Goal: Task Accomplishment & Management: Manage account settings

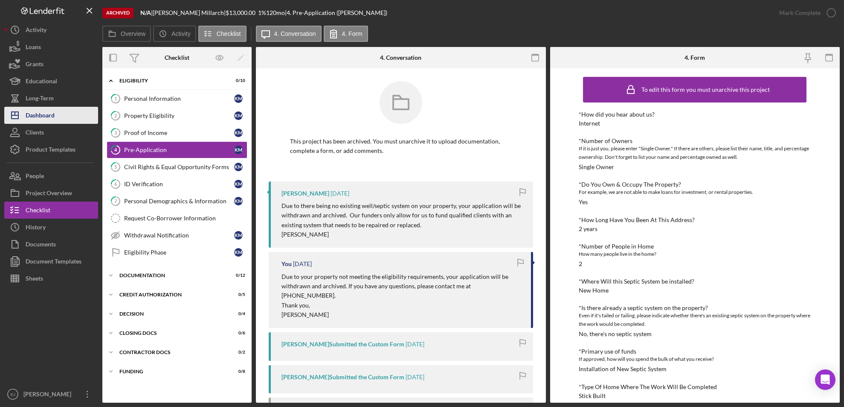
click at [49, 110] on div "Dashboard" at bounding box center [40, 116] width 29 height 19
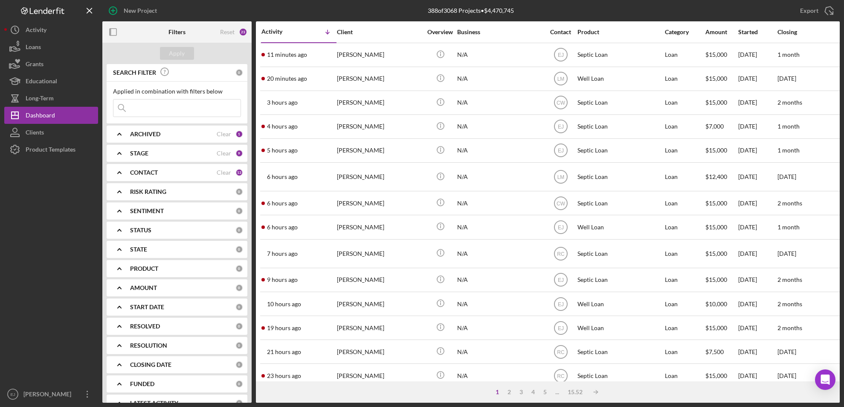
click at [186, 112] on input at bounding box center [176, 107] width 127 height 17
type input "burdick"
click at [181, 47] on div "Apply" at bounding box center [177, 53] width 16 height 13
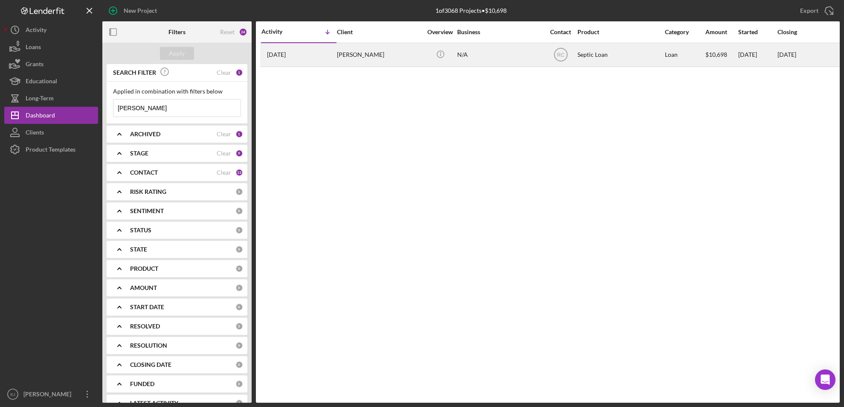
click at [372, 55] on div "Chris Burdick" at bounding box center [379, 55] width 85 height 23
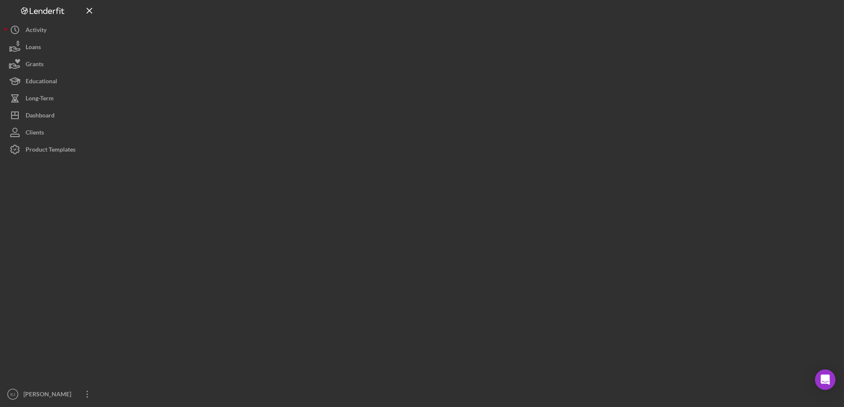
click at [372, 55] on div at bounding box center [471, 201] width 738 height 402
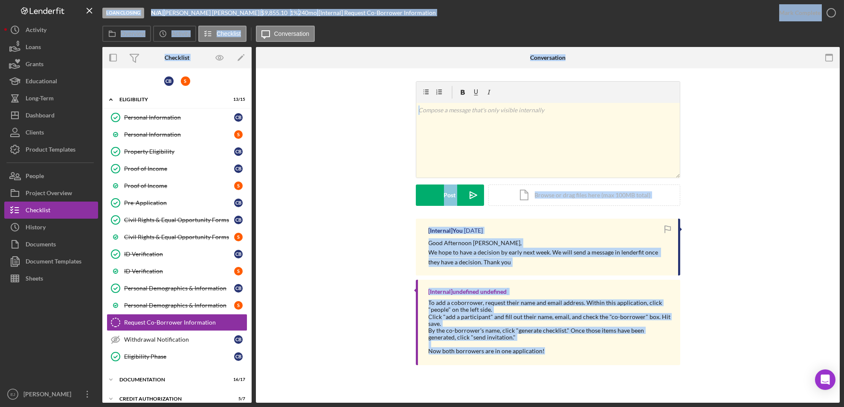
scroll to position [85, 0]
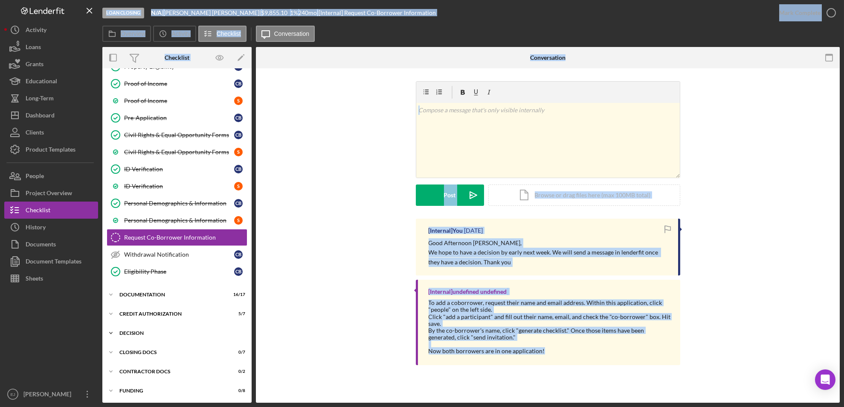
click at [116, 333] on icon "Icon/Expander" at bounding box center [110, 332] width 17 height 17
click at [378, 215] on div "v Color teal Color pink Remove color Add row above Add row below Add column bef…" at bounding box center [548, 149] width 558 height 137
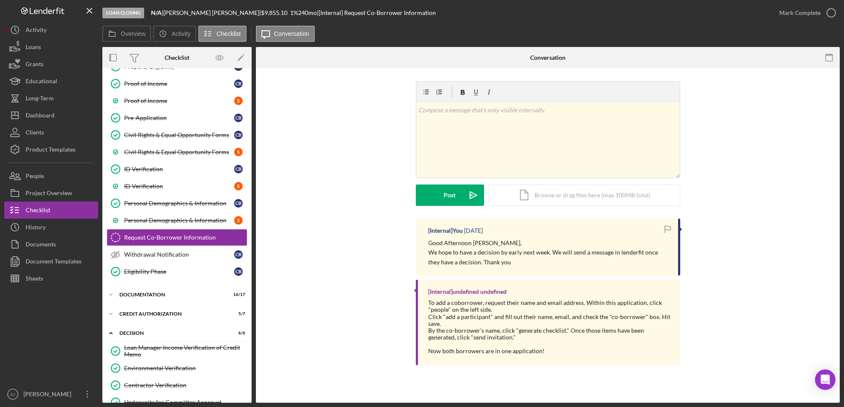
scroll to position [192, 0]
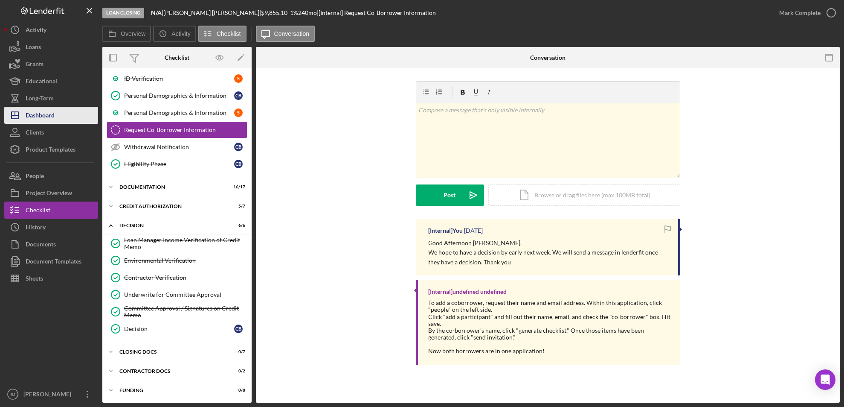
click at [66, 111] on button "Icon/Dashboard Dashboard" at bounding box center [51, 115] width 94 height 17
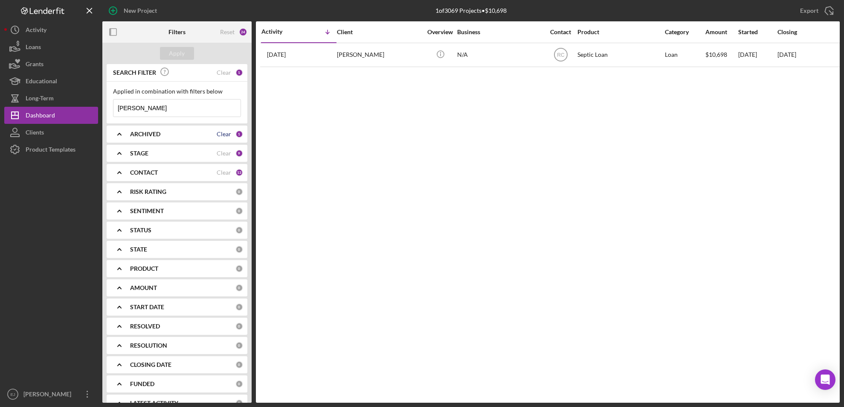
click at [220, 133] on div "Clear" at bounding box center [224, 134] width 15 height 7
click at [122, 132] on icon "Icon/Expander" at bounding box center [119, 133] width 21 height 21
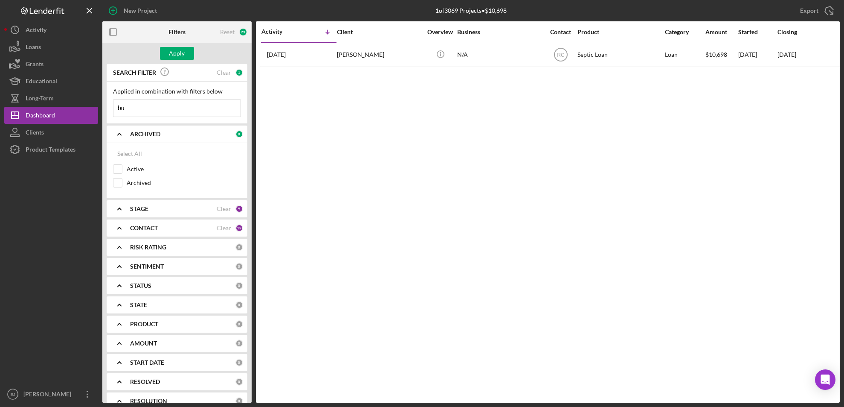
type input "b"
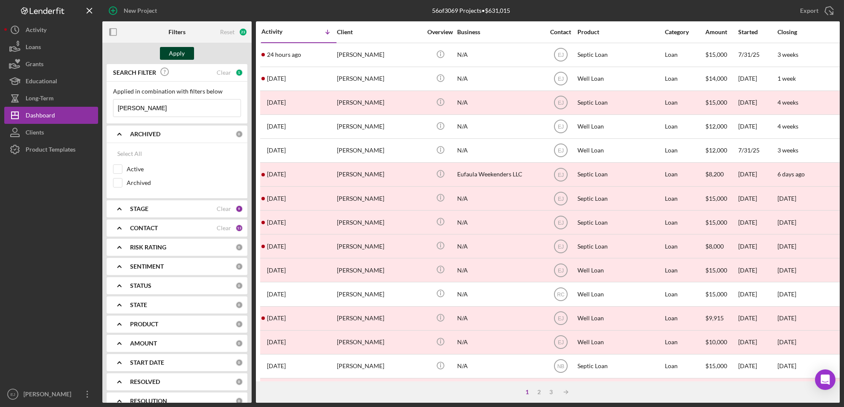
click at [180, 49] on div "Apply" at bounding box center [177, 53] width 16 height 13
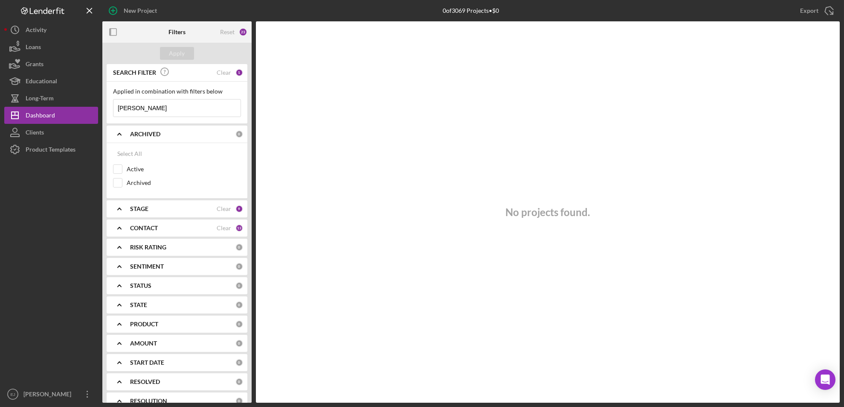
click at [133, 105] on input "smith,mary" at bounding box center [176, 107] width 127 height 17
click at [180, 50] on div "Apply" at bounding box center [177, 53] width 16 height 13
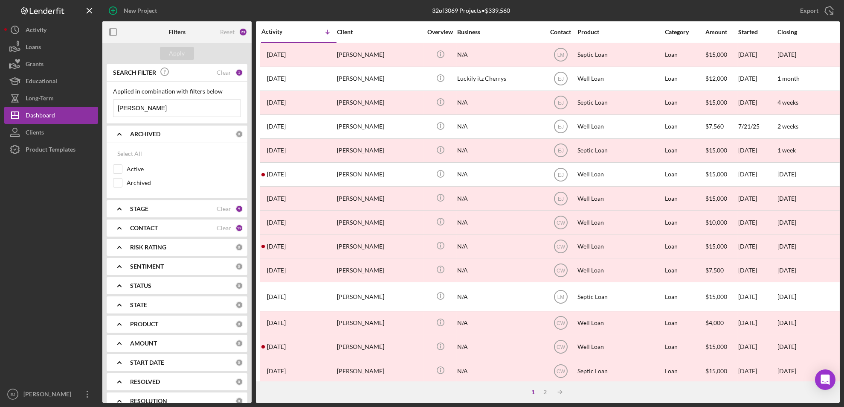
click at [216, 107] on input "smith, mary" at bounding box center [176, 107] width 127 height 17
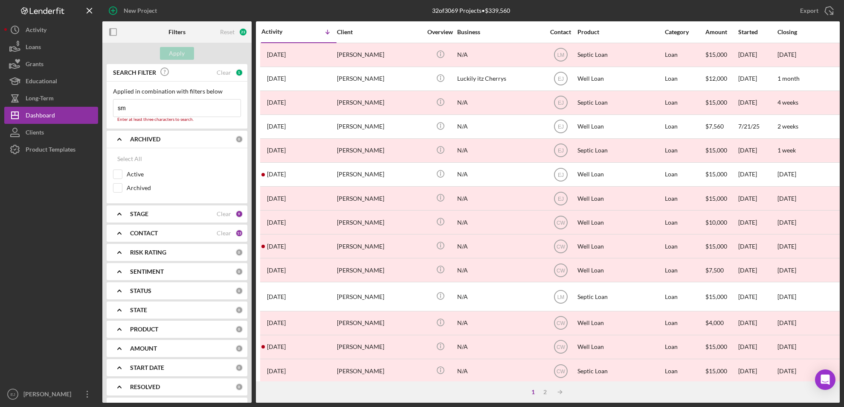
type input "s"
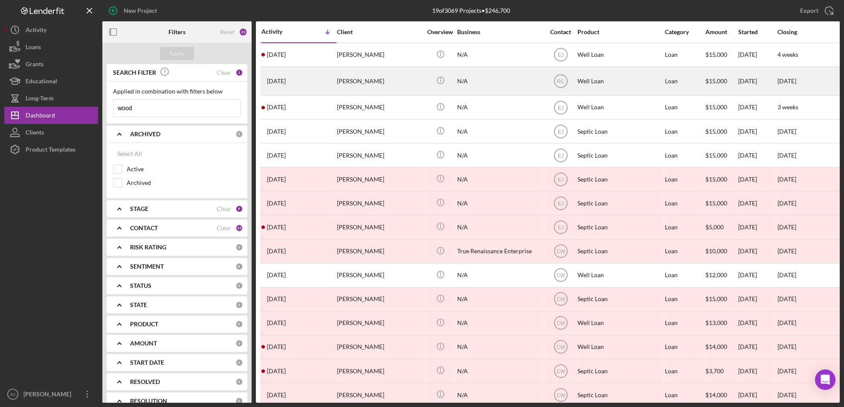
type input "wood"
click at [370, 85] on div "[PERSON_NAME]" at bounding box center [379, 80] width 85 height 27
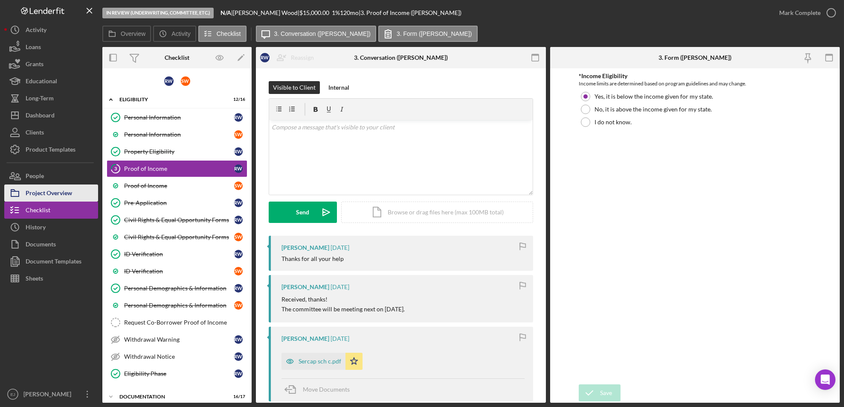
click at [58, 195] on div "Project Overview" at bounding box center [49, 193] width 47 height 19
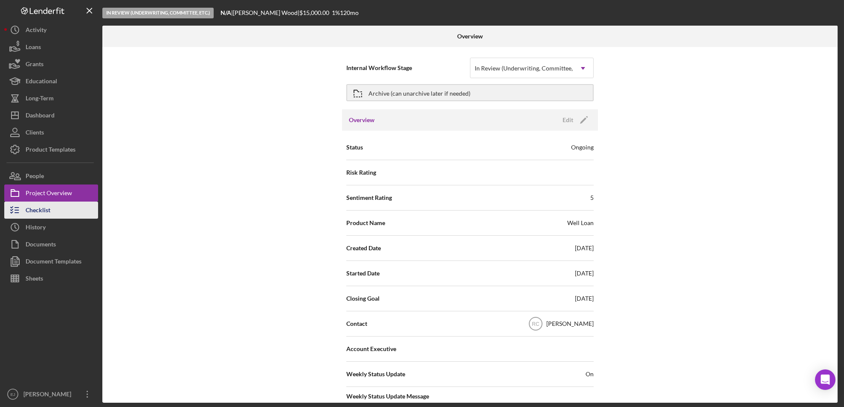
click at [56, 212] on button "Checklist" at bounding box center [51, 209] width 94 height 17
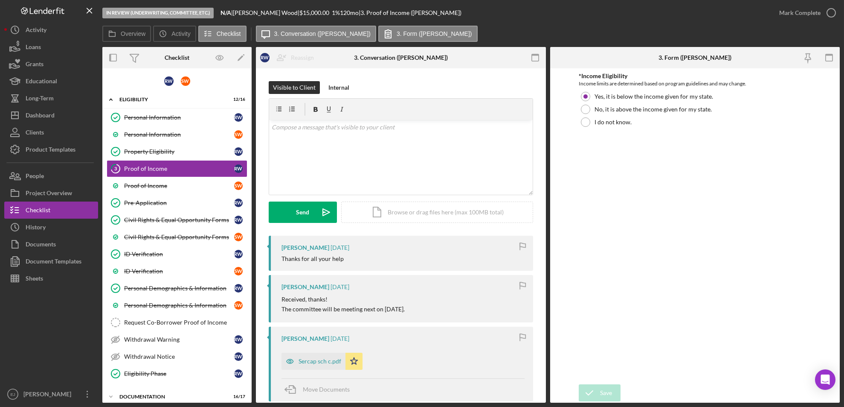
scroll to position [102, 0]
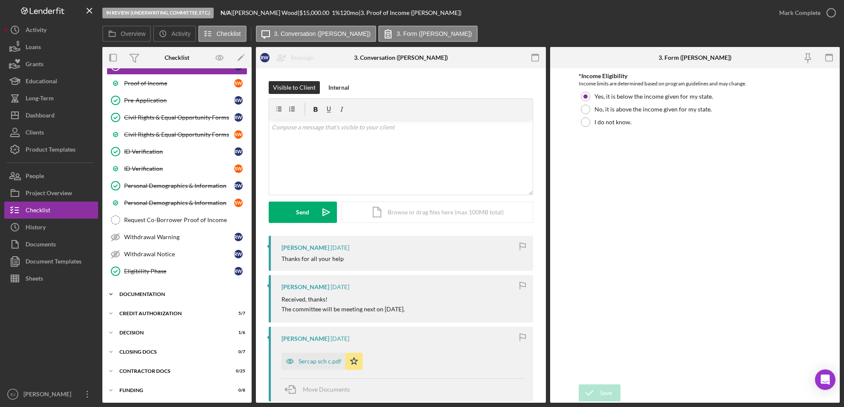
click at [112, 291] on icon "Icon/Expander" at bounding box center [110, 293] width 17 height 17
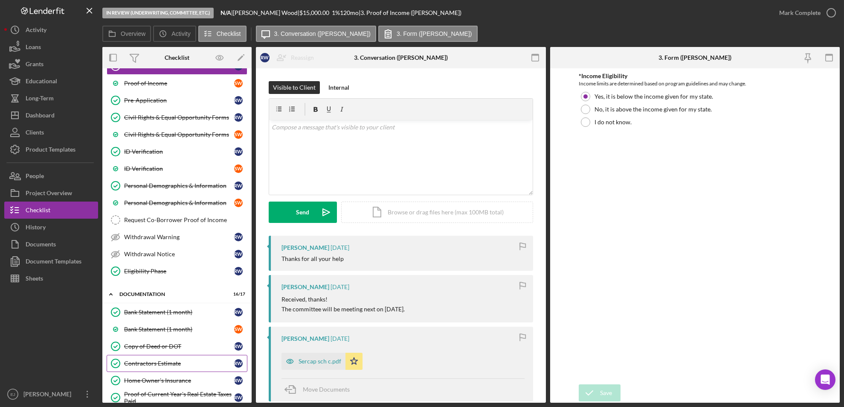
click at [183, 358] on link "Contractors Estimate Contractors Estimate R W" at bounding box center [177, 363] width 141 height 17
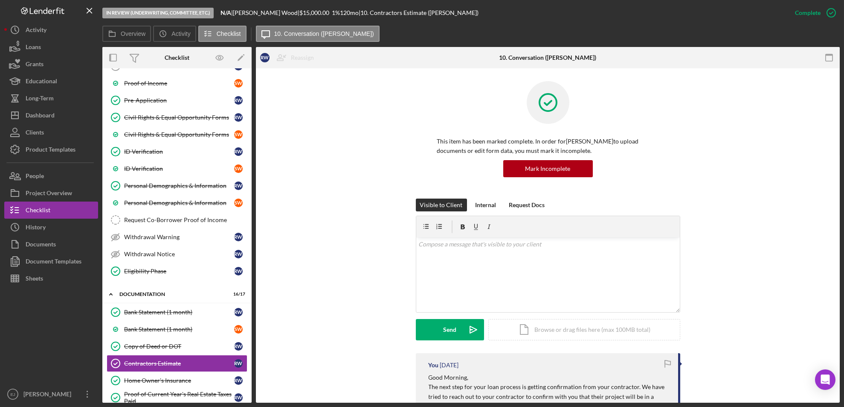
scroll to position [292, 0]
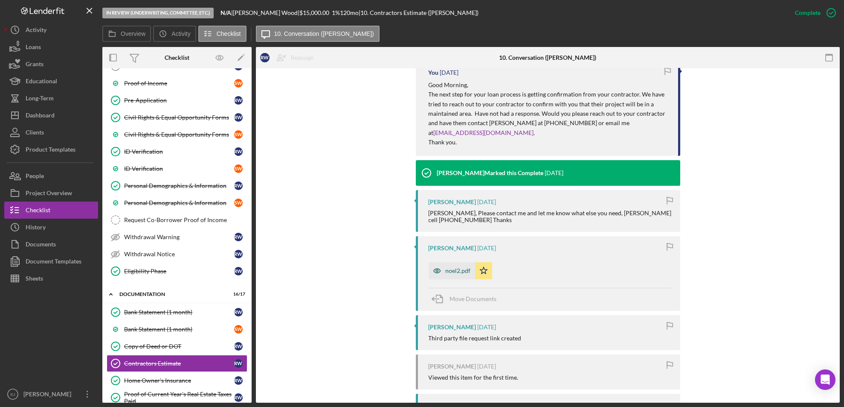
click at [463, 267] on div "noel2.pdf" at bounding box center [458, 270] width 25 height 7
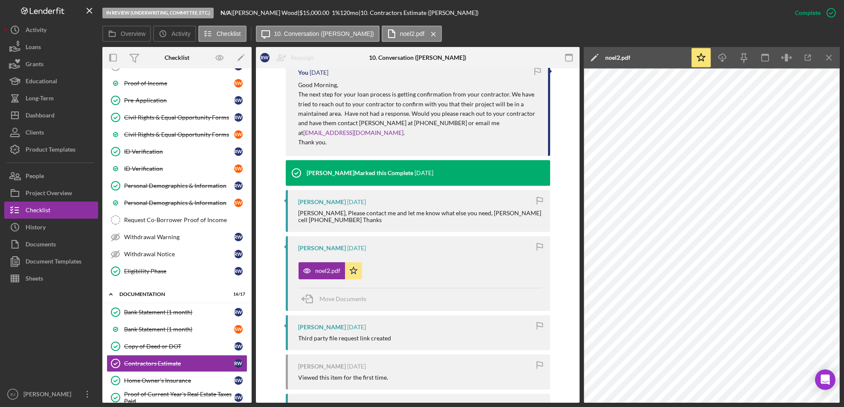
scroll to position [0, 0]
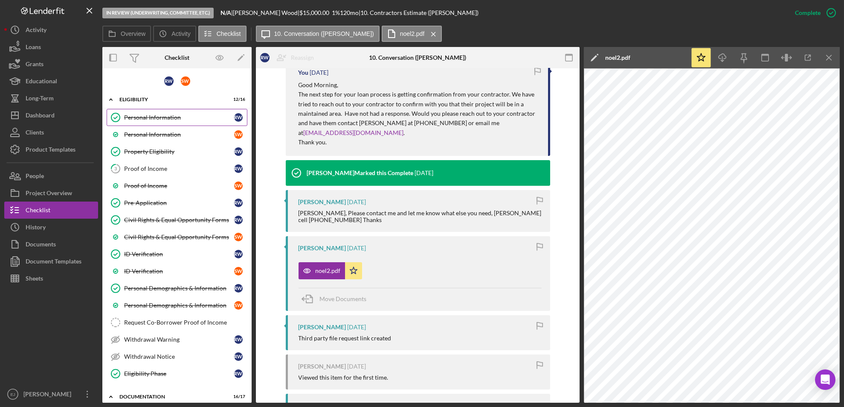
click at [173, 117] on div "Personal Information" at bounding box center [179, 117] width 110 height 7
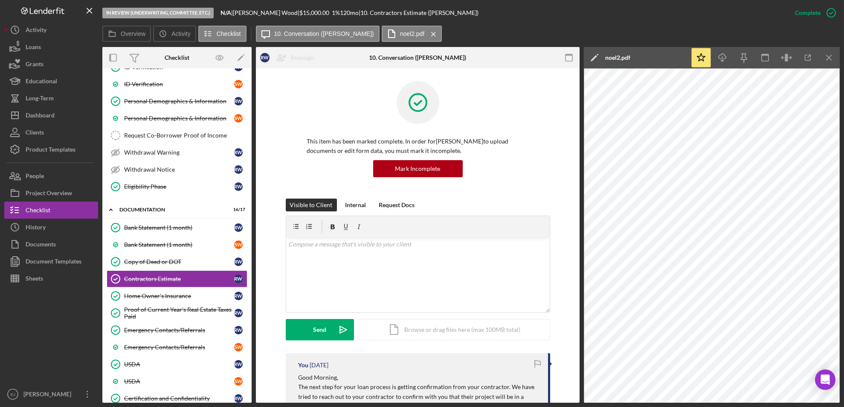
scroll to position [230, 0]
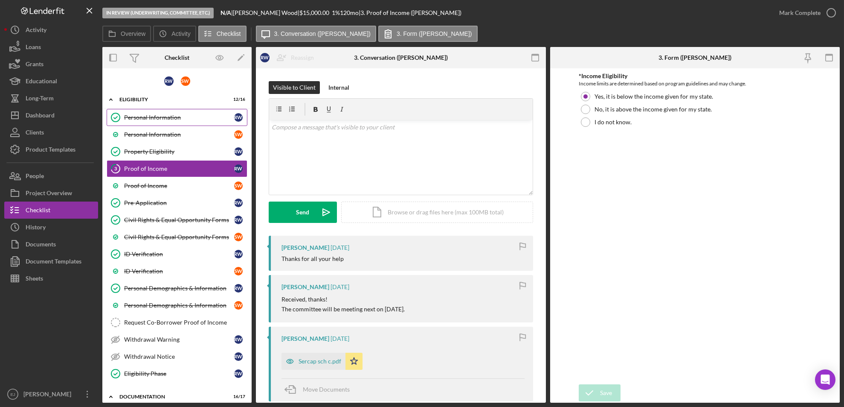
click at [155, 110] on link "Personal Information Personal Information R W" at bounding box center [177, 117] width 141 height 17
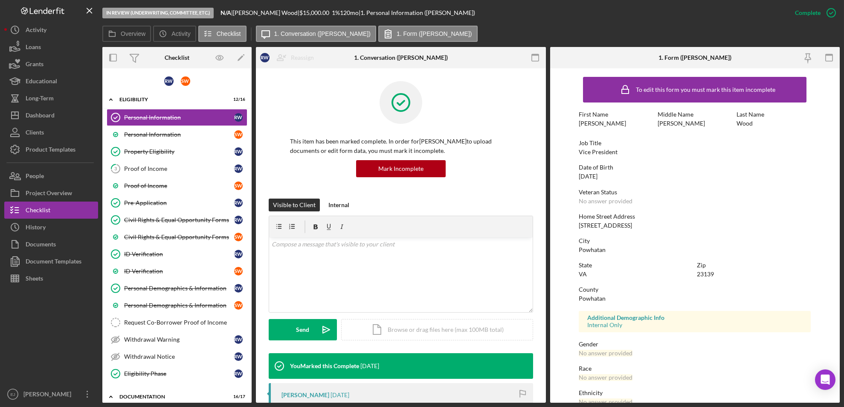
drag, startPoint x: 577, startPoint y: 225, endPoint x: 648, endPoint y: 226, distance: 71.2
click at [648, 226] on form "To edit this form you must mark this item incomplete First Name Ray Middle Name…" at bounding box center [695, 235] width 290 height 334
copy div "2225 Three Bridge Rd"
click at [49, 187] on div "Project Overview" at bounding box center [49, 193] width 47 height 19
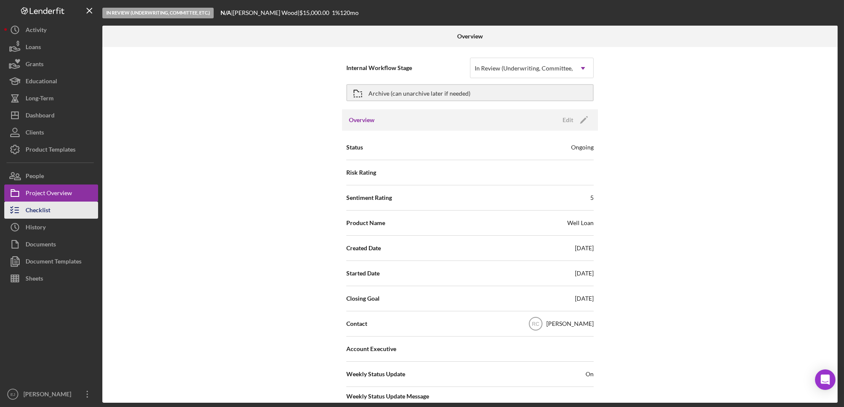
click at [48, 208] on div "Checklist" at bounding box center [38, 210] width 25 height 19
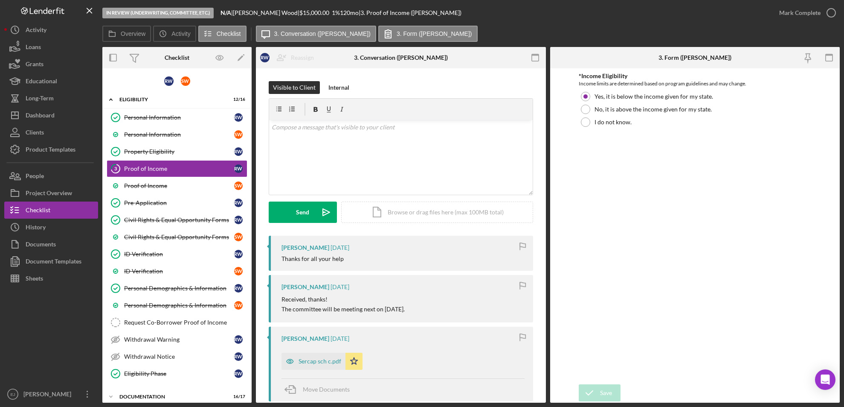
click at [247, 356] on div "Personal Information Personal Information R W Personal Information S W Property…" at bounding box center [176, 247] width 149 height 277
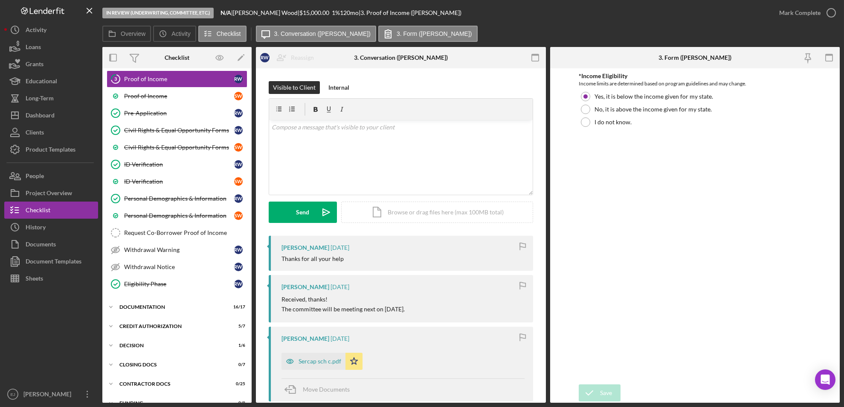
scroll to position [90, 0]
click at [109, 340] on icon "Icon/Expander" at bounding box center [110, 344] width 17 height 17
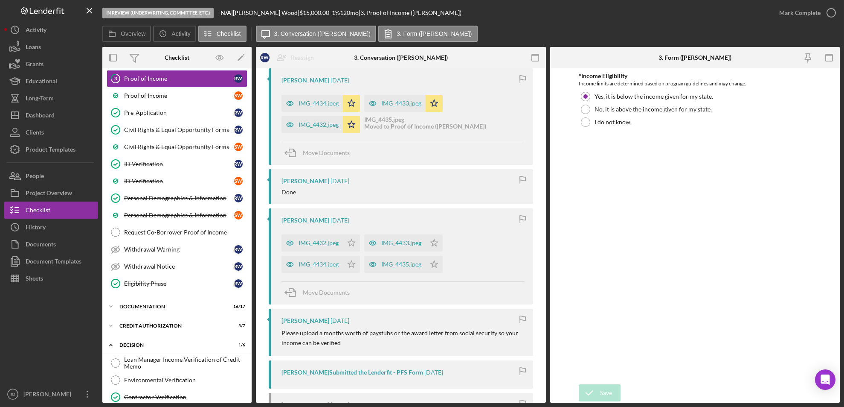
scroll to position [742, 0]
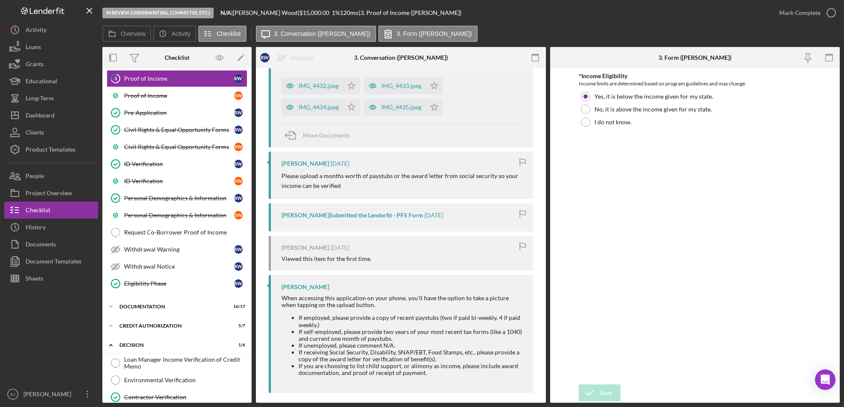
click at [248, 396] on div "Loan Manager Income Verification of Credit Memo Loan Manager Income Verificatio…" at bounding box center [176, 407] width 149 height 107
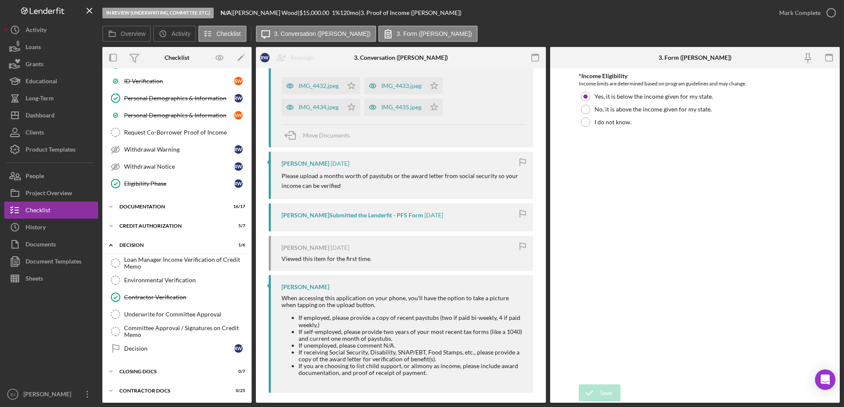
scroll to position [203, 0]
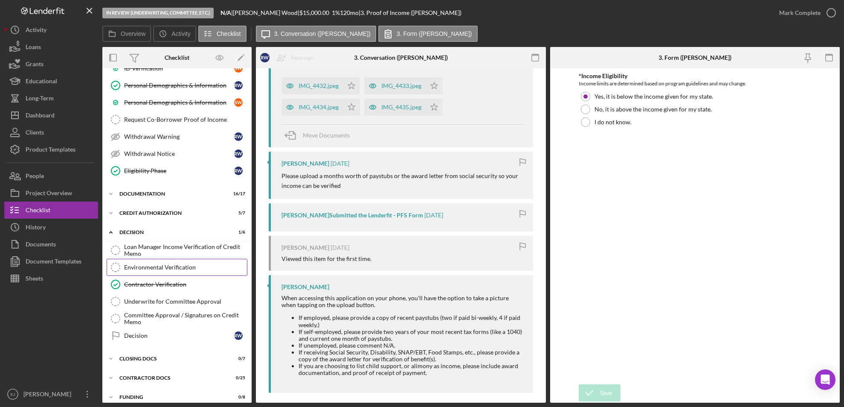
click at [179, 266] on div "Environmental Verification" at bounding box center [185, 267] width 123 height 7
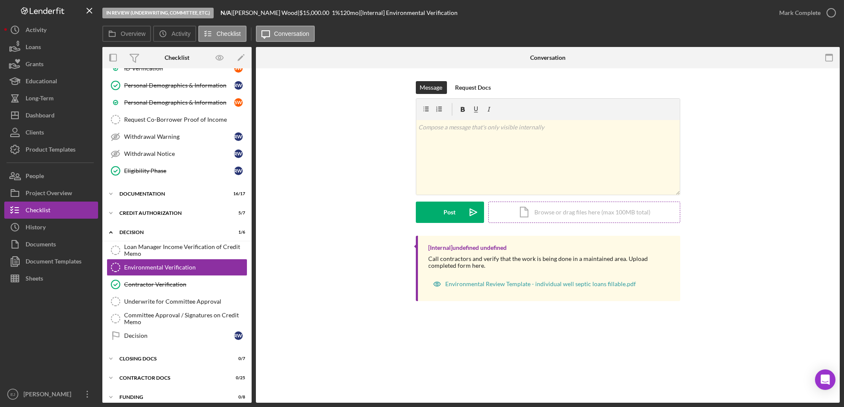
click at [583, 209] on div "Icon/Document Browse or drag files here (max 100MB total) Tap to choose files o…" at bounding box center [584, 211] width 192 height 21
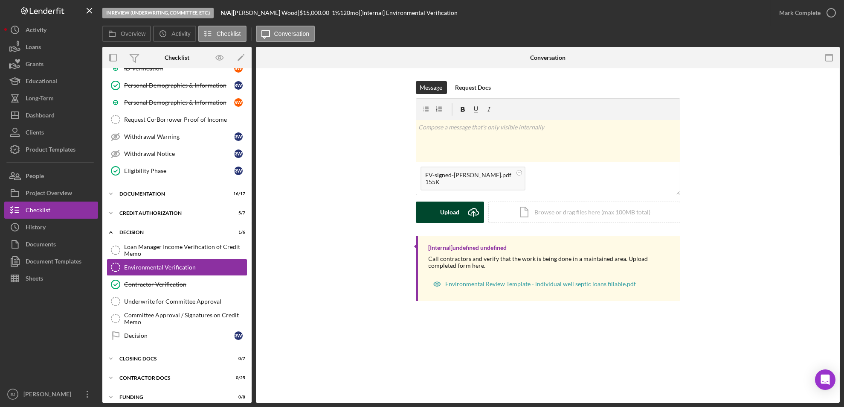
click at [431, 217] on button "Upload Icon/Upload" at bounding box center [450, 211] width 68 height 21
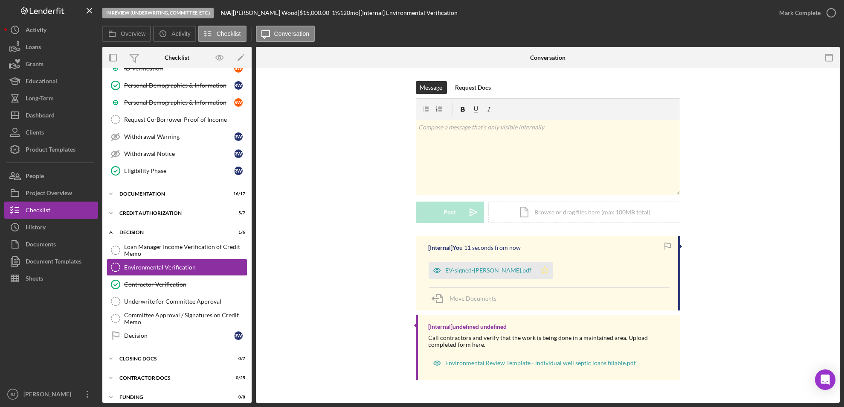
click at [541, 270] on polygon "button" at bounding box center [544, 269] width 7 height 7
click at [832, 17] on icon "button" at bounding box center [831, 12] width 21 height 21
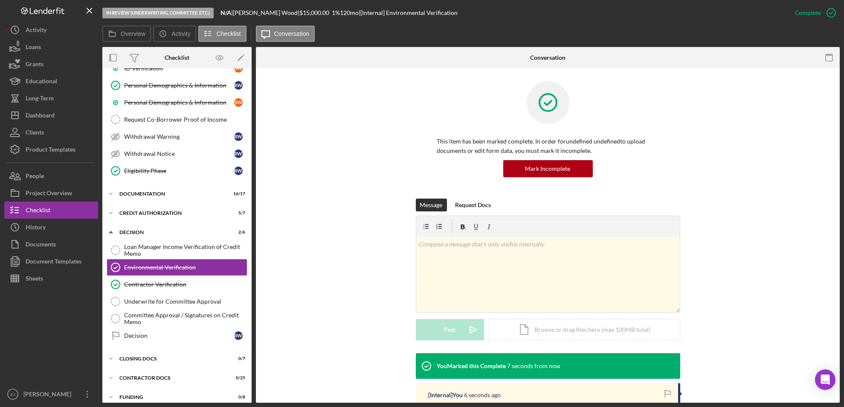
scroll to position [141, 0]
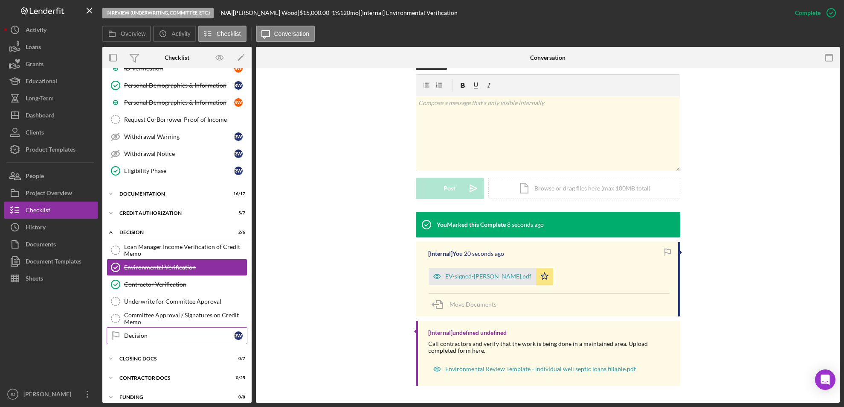
click at [141, 334] on div "Decision" at bounding box center [179, 335] width 110 height 7
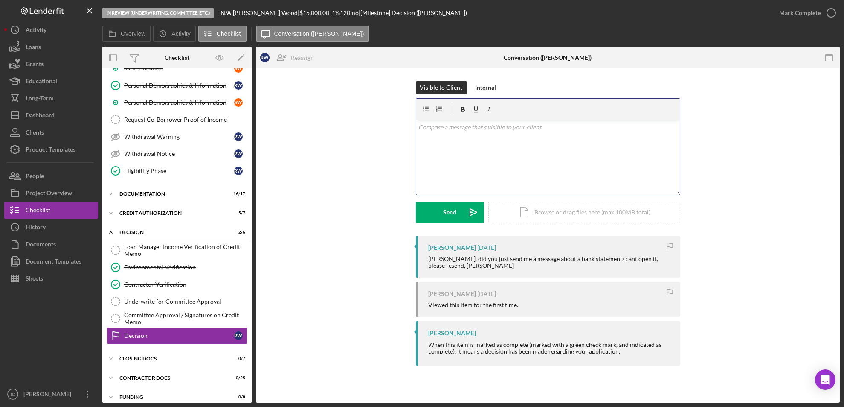
click at [429, 137] on div "v Color teal Color pink Remove color Add row above Add row below Add column bef…" at bounding box center [548, 157] width 264 height 75
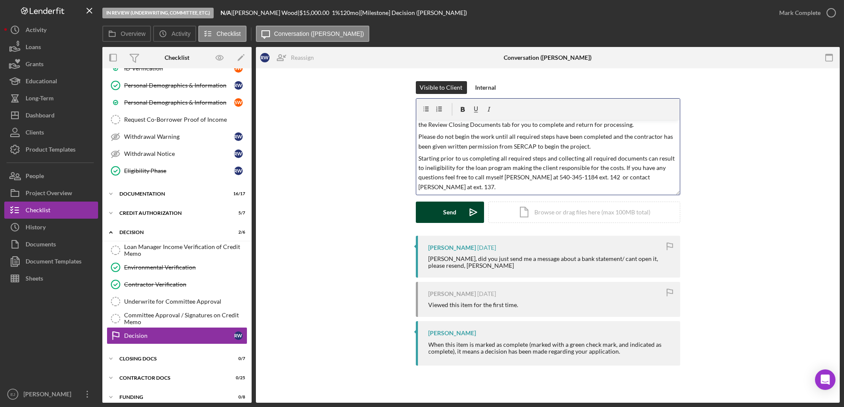
click at [440, 209] on button "Send Icon/icon-invite-send" at bounding box center [450, 211] width 68 height 21
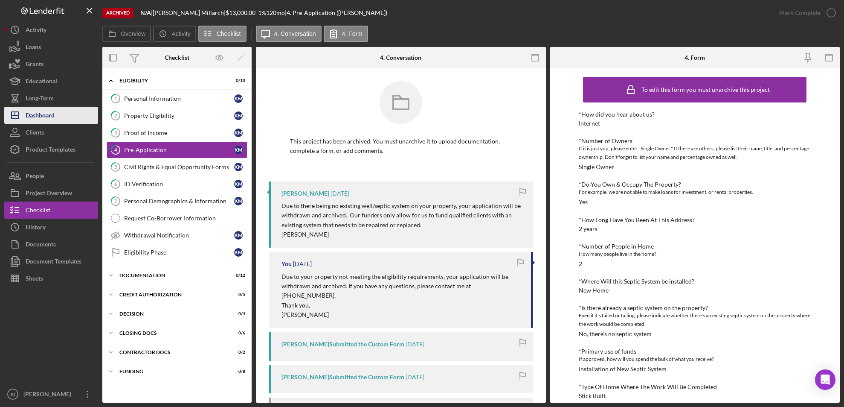
click at [49, 120] on div "Dashboard" at bounding box center [40, 116] width 29 height 19
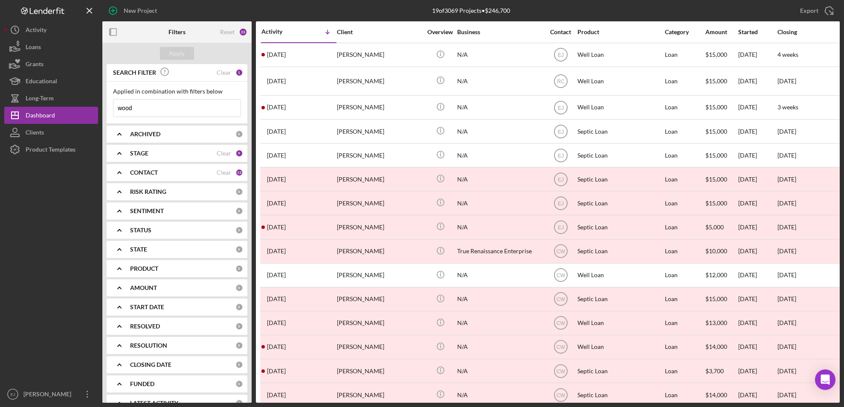
click at [157, 110] on input "wood" at bounding box center [176, 107] width 127 height 17
type input "w"
type input "[PERSON_NAME]"
click at [173, 52] on div "Apply" at bounding box center [177, 53] width 16 height 13
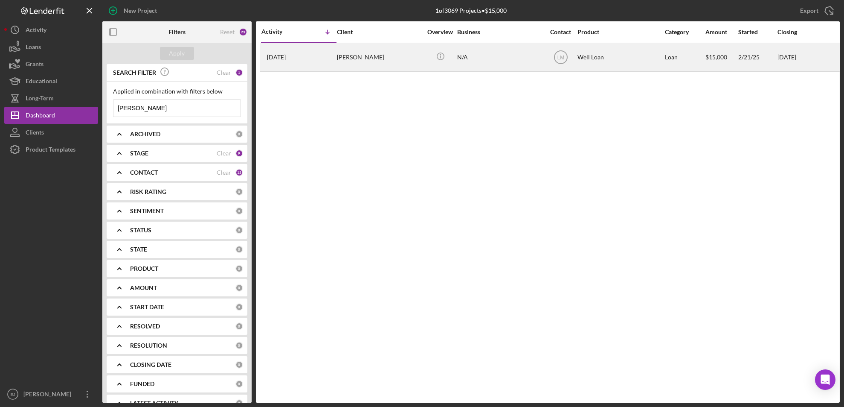
click at [357, 58] on div "[PERSON_NAME]" at bounding box center [379, 57] width 85 height 27
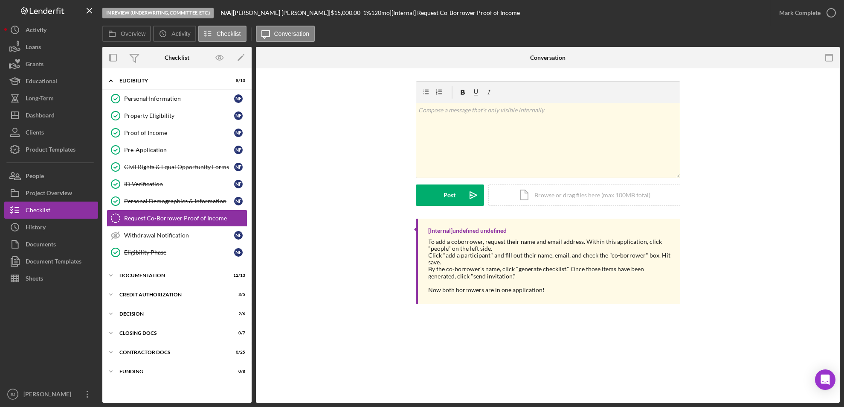
click at [321, 279] on div "[Internal] undefined undefined To add a coborrower, request their name and emai…" at bounding box center [548, 263] width 558 height 90
click at [114, 314] on icon "Icon/Expander" at bounding box center [110, 313] width 17 height 17
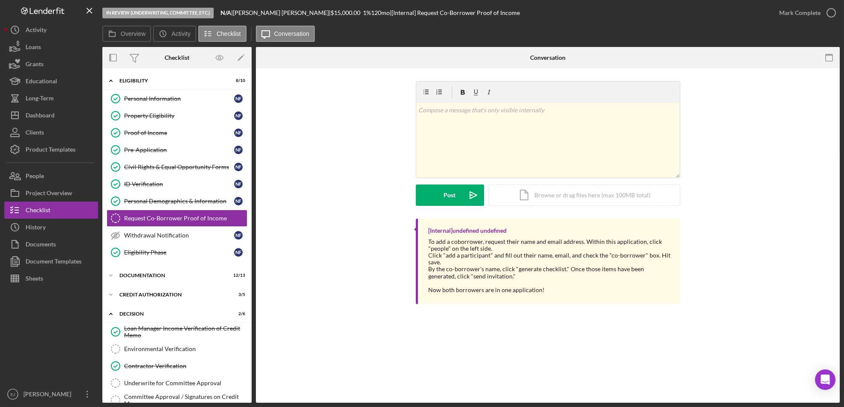
click at [252, 390] on div "Overview Internal Workflow Stage In Review (Underwriting, Committee, Etc.) Icon…" at bounding box center [471, 224] width 738 height 355
click at [254, 390] on div "Overview Internal Workflow Stage In Review (Underwriting, Committee, Etc.) Icon…" at bounding box center [471, 224] width 738 height 355
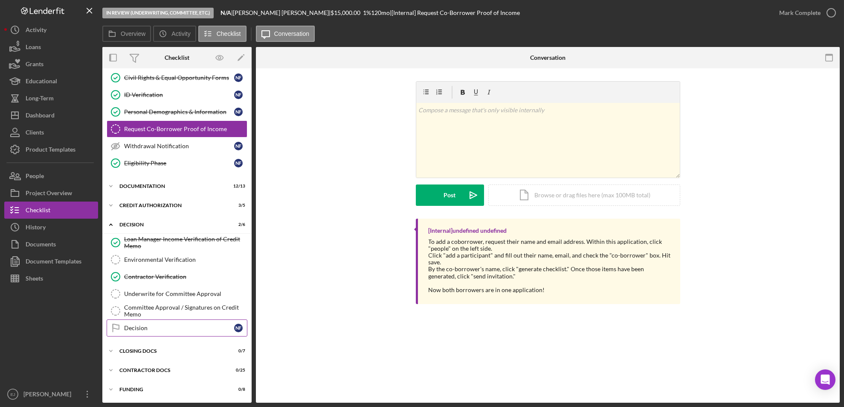
click at [174, 320] on link "Decision Decision N F" at bounding box center [177, 327] width 141 height 17
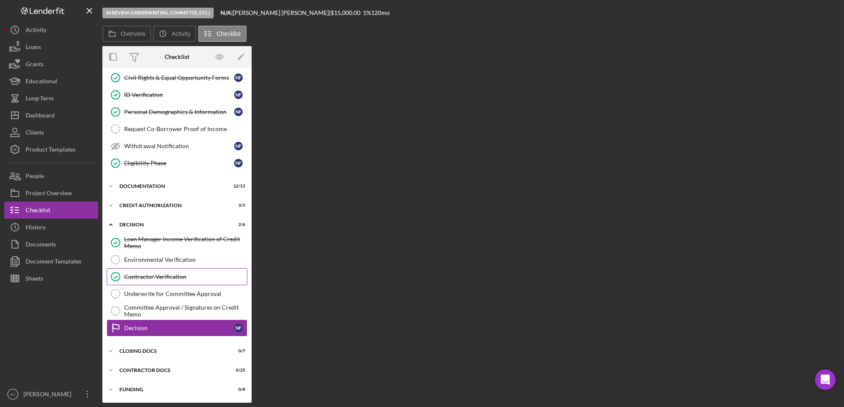
scroll to position [89, 0]
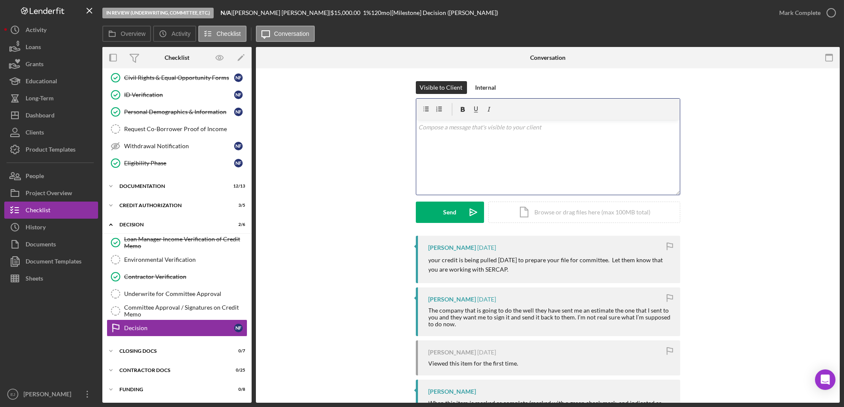
click at [468, 139] on div "v Color teal Color pink Remove color Add row above Add row below Add column bef…" at bounding box center [548, 157] width 264 height 75
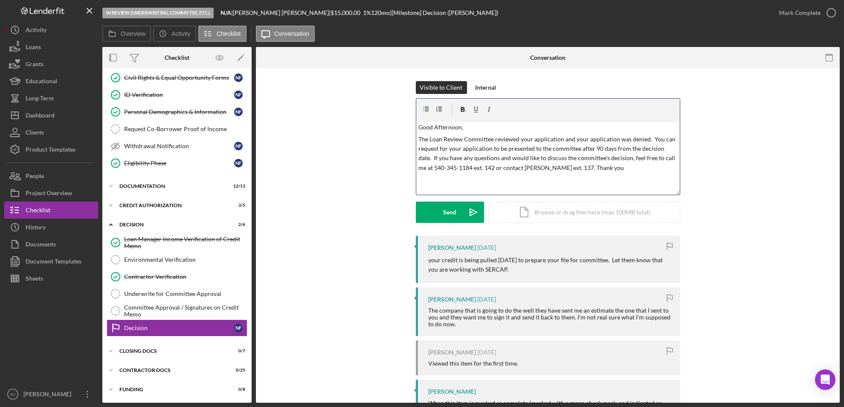
click at [493, 166] on p "The Loan Review Committee reviewed your application and your application was de…" at bounding box center [548, 153] width 259 height 38
click at [447, 213] on div "Send" at bounding box center [449, 211] width 13 height 21
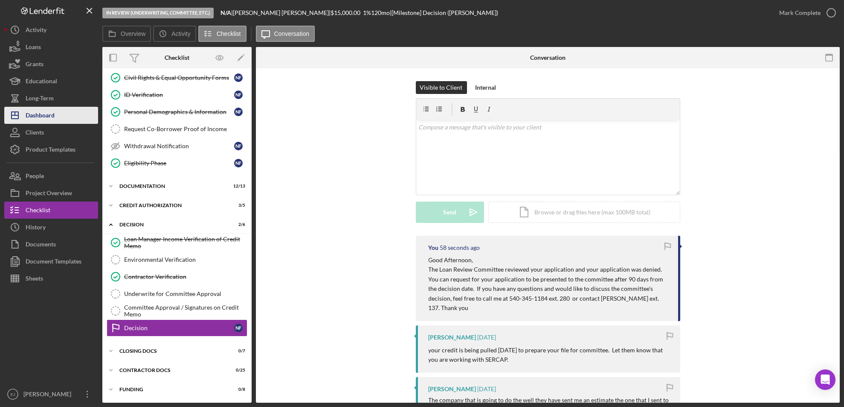
click at [45, 113] on div "Dashboard" at bounding box center [40, 116] width 29 height 19
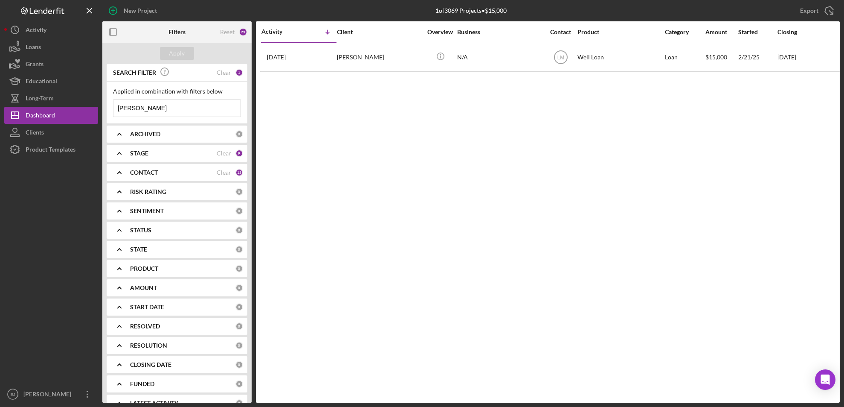
click at [159, 112] on input "[PERSON_NAME]" at bounding box center [176, 107] width 127 height 17
type input "F"
click at [171, 52] on div "Apply" at bounding box center [177, 53] width 16 height 13
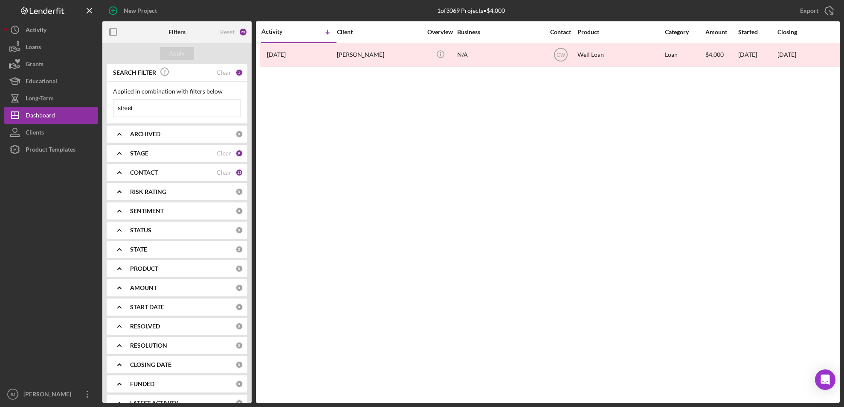
click at [193, 109] on input "street" at bounding box center [176, 107] width 127 height 17
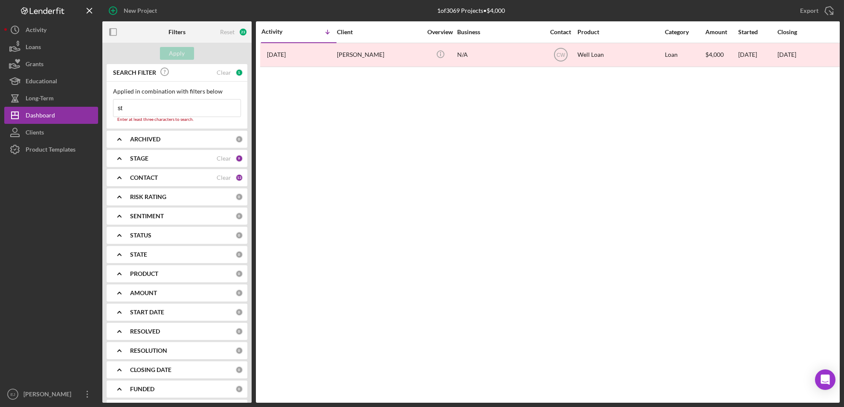
type input "s"
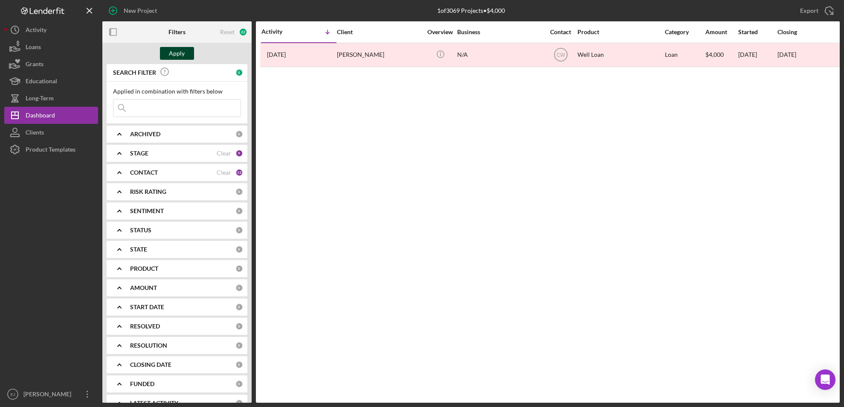
click at [181, 56] on div "Apply" at bounding box center [177, 53] width 16 height 13
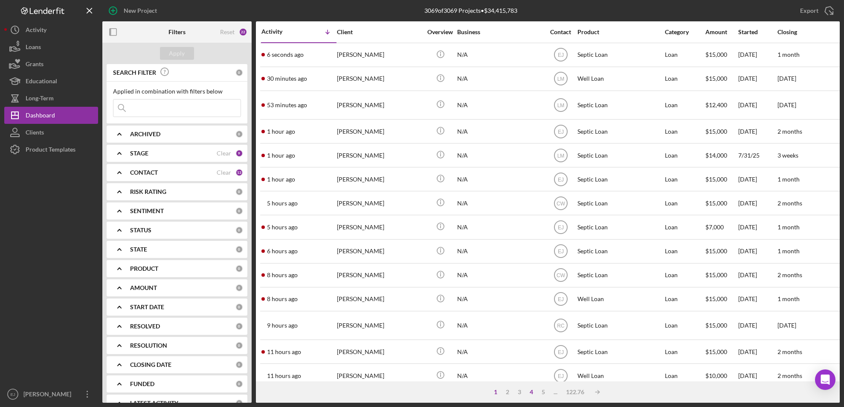
click at [532, 390] on div "4" at bounding box center [532, 391] width 12 height 7
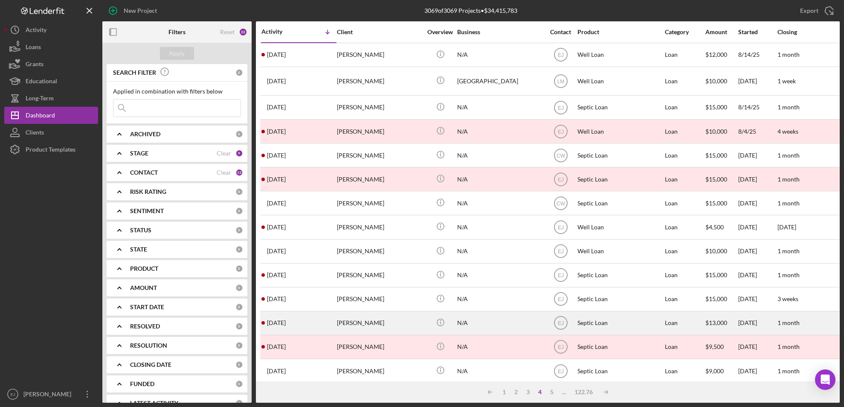
click at [361, 326] on div "[PERSON_NAME]" at bounding box center [379, 322] width 85 height 23
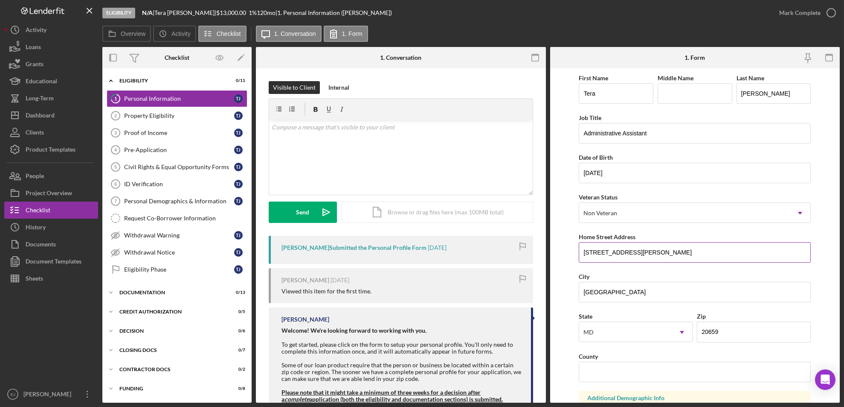
drag, startPoint x: 583, startPoint y: 250, endPoint x: 639, endPoint y: 250, distance: 55.5
click at [639, 250] on input "[STREET_ADDRESS][PERSON_NAME]" at bounding box center [695, 252] width 232 height 20
click at [149, 111] on link "Property Eligibility 2 Property Eligibility T J" at bounding box center [177, 115] width 141 height 17
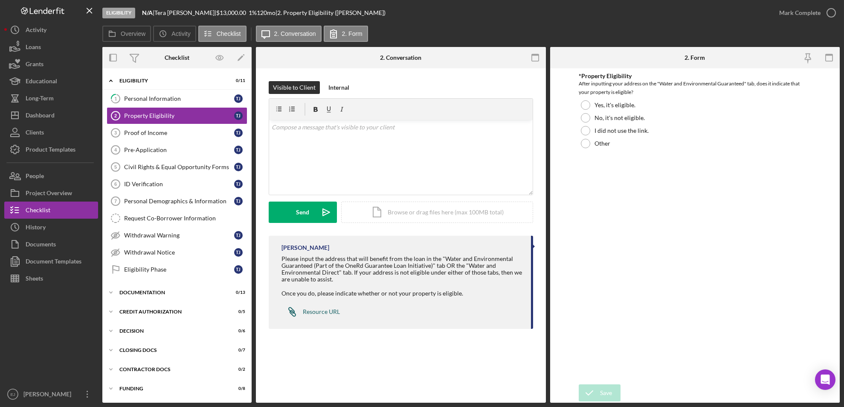
click at [320, 308] on div "Resource URL" at bounding box center [321, 311] width 37 height 7
click at [465, 211] on div "Icon/Document Browse or drag files here (max 100MB total) Tap to choose files o…" at bounding box center [437, 211] width 192 height 21
click at [322, 214] on icon "Icon/Upload" at bounding box center [326, 211] width 21 height 21
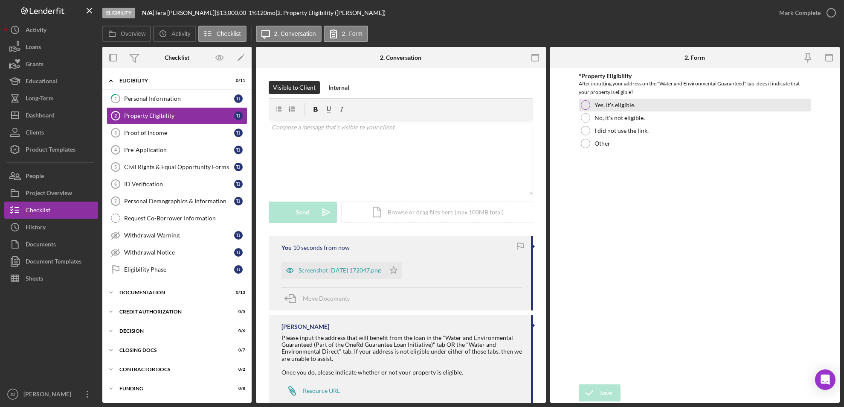
click at [583, 99] on div "Yes, it's eligible." at bounding box center [695, 105] width 232 height 13
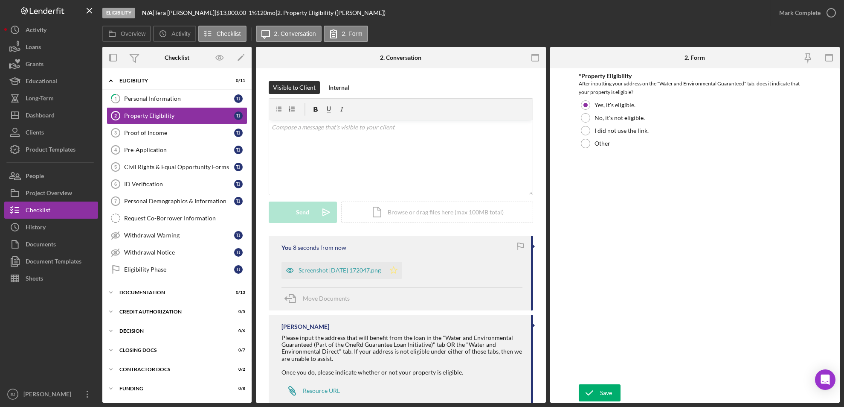
click at [398, 269] on polygon "button" at bounding box center [393, 269] width 7 height 7
click at [832, 10] on icon "button" at bounding box center [831, 12] width 21 height 21
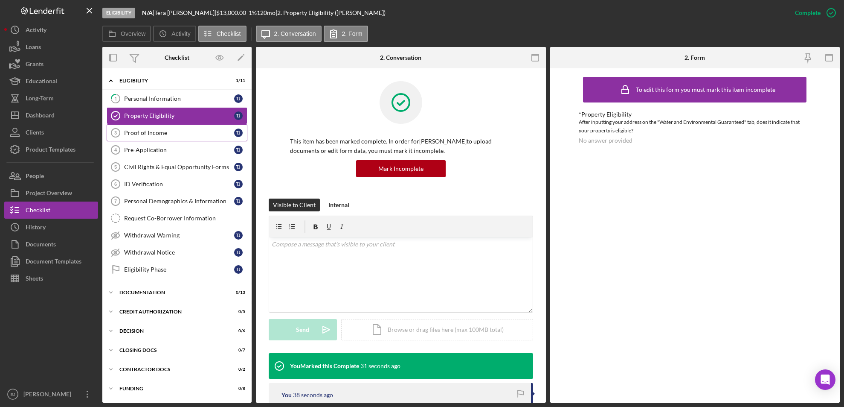
click at [202, 135] on div "Proof of Income" at bounding box center [179, 132] width 110 height 7
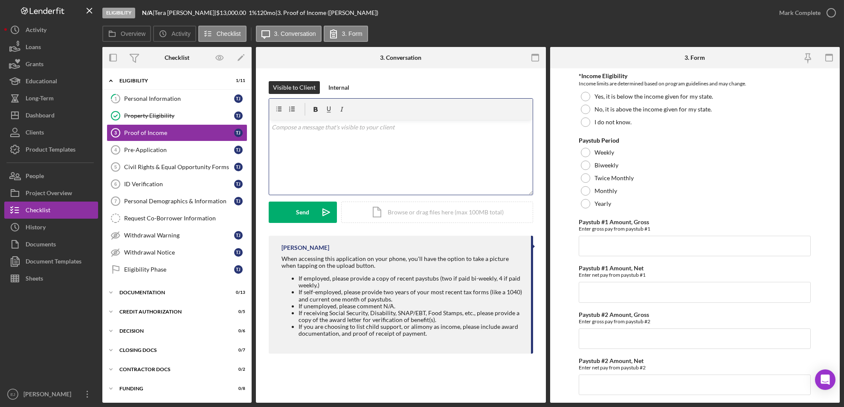
click at [321, 133] on div "v Color teal Color pink Remove color Add row above Add row below Add column bef…" at bounding box center [401, 157] width 264 height 75
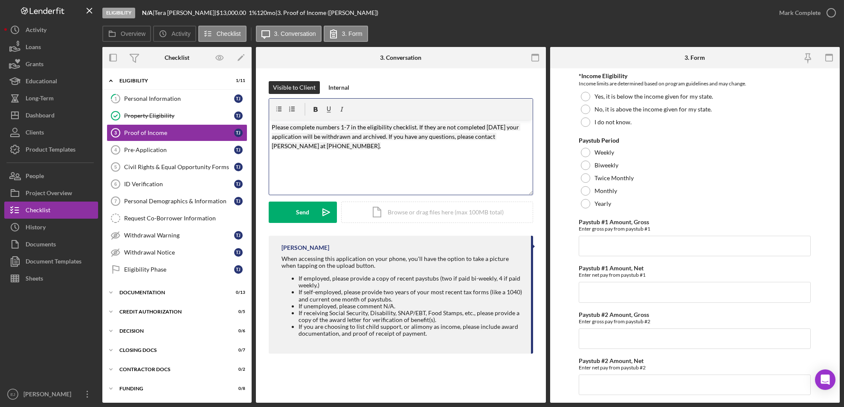
click at [270, 127] on div "v Color teal Color pink Remove color Add row above Add row below Add column bef…" at bounding box center [401, 157] width 264 height 75
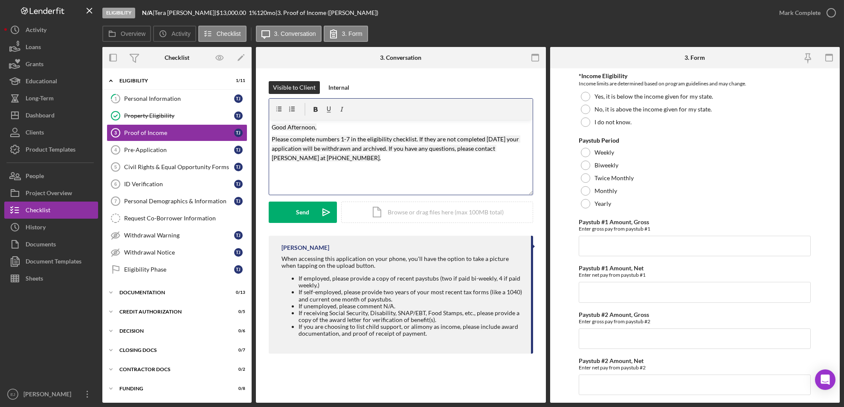
click at [347, 160] on p "Please complete numbers 1-7 in the eligibility checklist. If they are not compl…" at bounding box center [401, 148] width 259 height 29
click at [341, 138] on mark "Please complete numbers 1-7 in the eligibility checklist. If they are not compl…" at bounding box center [396, 148] width 249 height 26
click at [299, 206] on div "Send" at bounding box center [302, 211] width 13 height 21
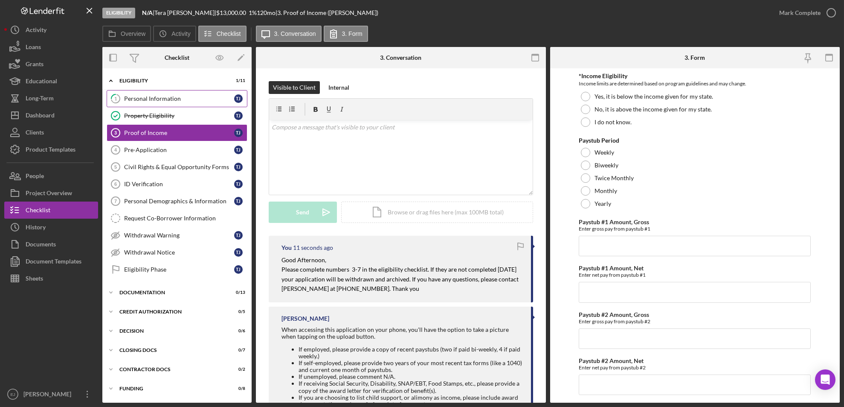
click at [152, 102] on div "Personal Information" at bounding box center [179, 98] width 110 height 7
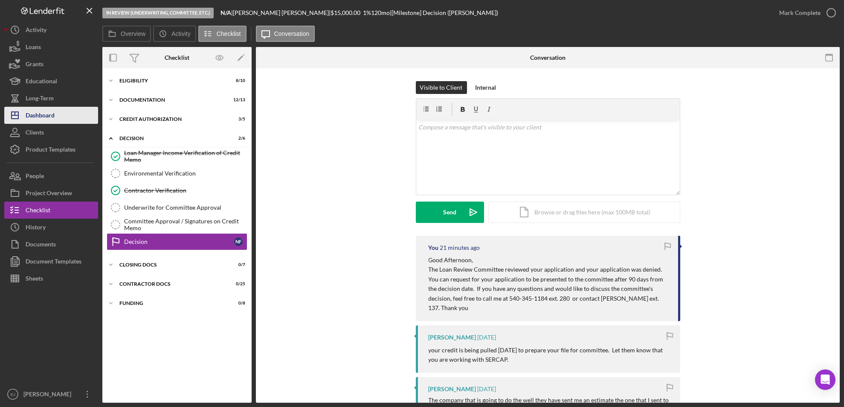
click at [53, 112] on div "Dashboard" at bounding box center [40, 116] width 29 height 19
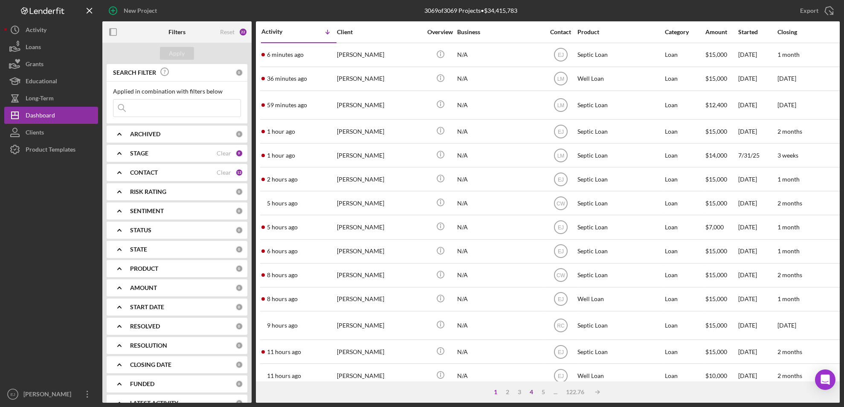
click at [532, 390] on div "4" at bounding box center [532, 391] width 12 height 7
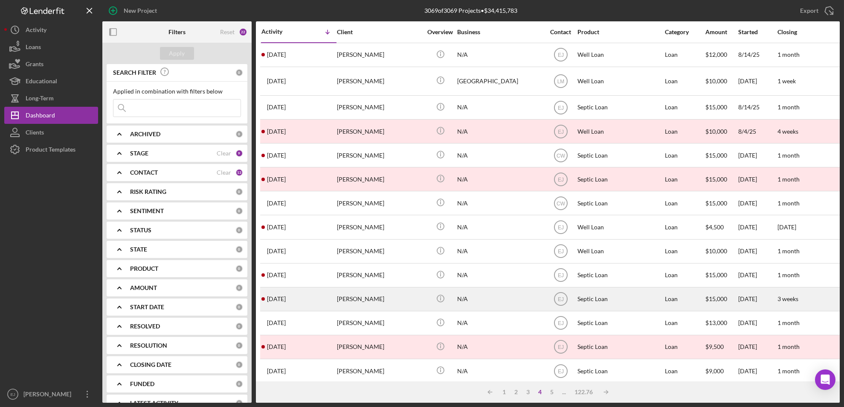
click at [390, 301] on div "[PERSON_NAME]" at bounding box center [379, 299] width 85 height 23
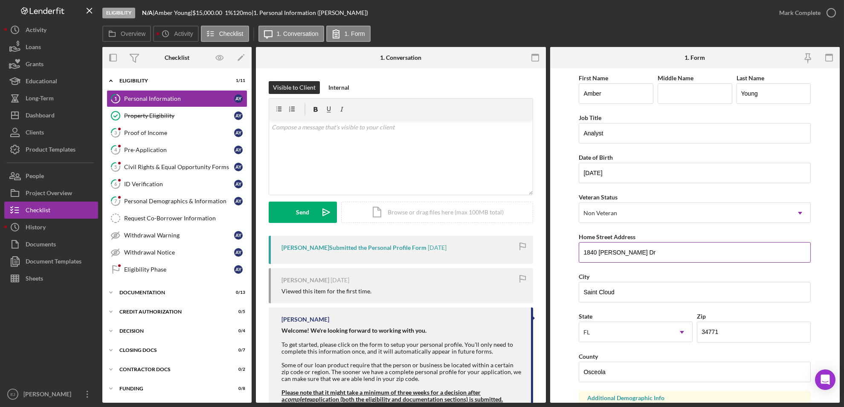
drag, startPoint x: 579, startPoint y: 247, endPoint x: 635, endPoint y: 246, distance: 56.3
click at [635, 246] on input "1840 [PERSON_NAME] Dr" at bounding box center [695, 252] width 232 height 20
click at [168, 143] on link "4 Pre-Application A Y" at bounding box center [177, 149] width 141 height 17
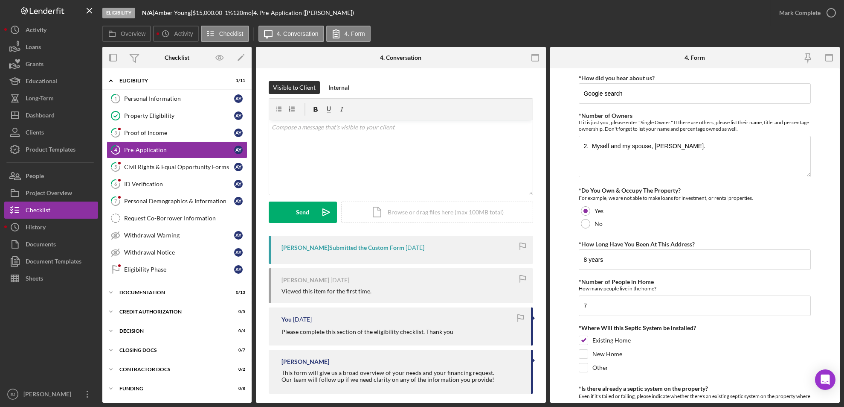
click at [836, 313] on form "*How did you hear about us? Google search *Number of Owners If it is just you, …" at bounding box center [695, 235] width 290 height 334
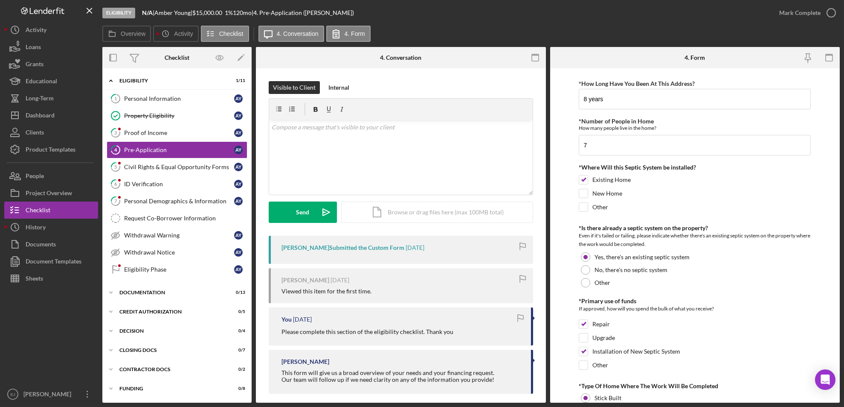
scroll to position [93, 0]
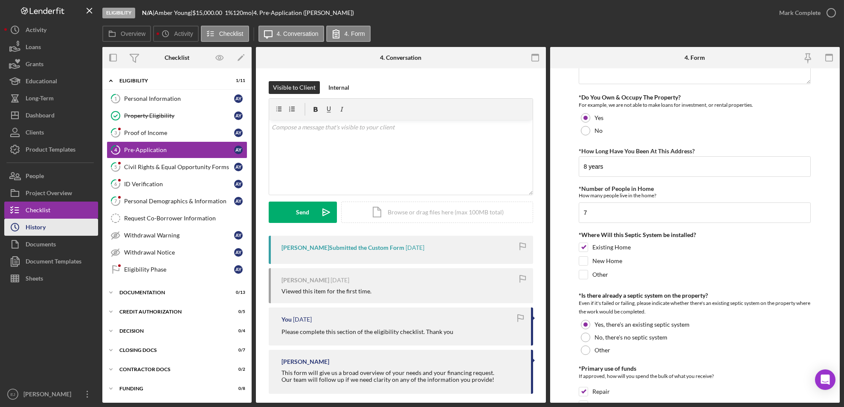
click at [65, 233] on button "Icon/History History" at bounding box center [51, 226] width 94 height 17
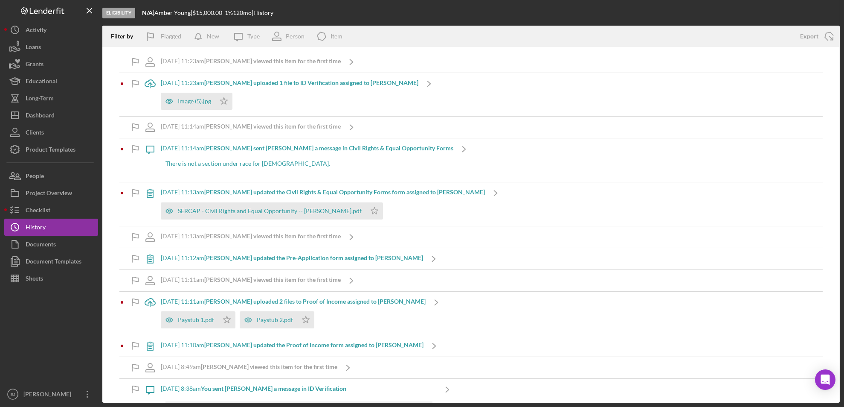
scroll to position [182, 0]
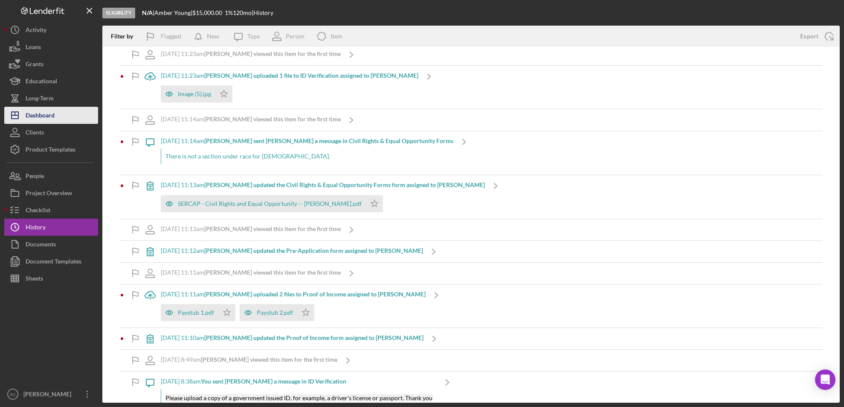
click at [56, 120] on button "Icon/Dashboard Dashboard" at bounding box center [51, 115] width 94 height 17
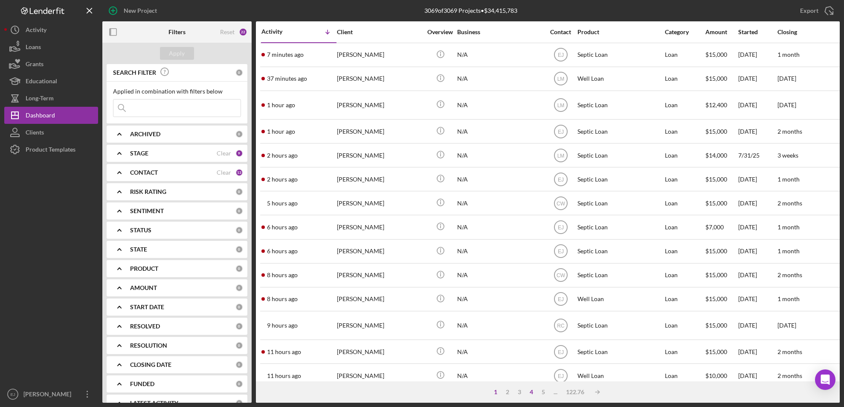
click at [533, 389] on div "4" at bounding box center [532, 391] width 12 height 7
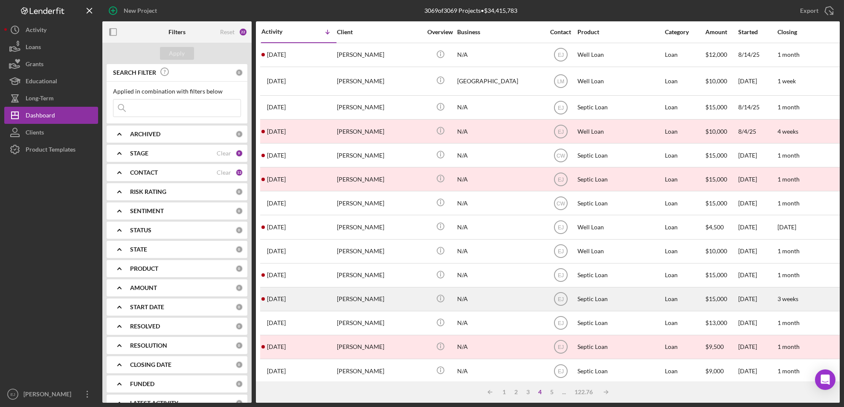
click at [367, 299] on div "[PERSON_NAME]" at bounding box center [379, 299] width 85 height 23
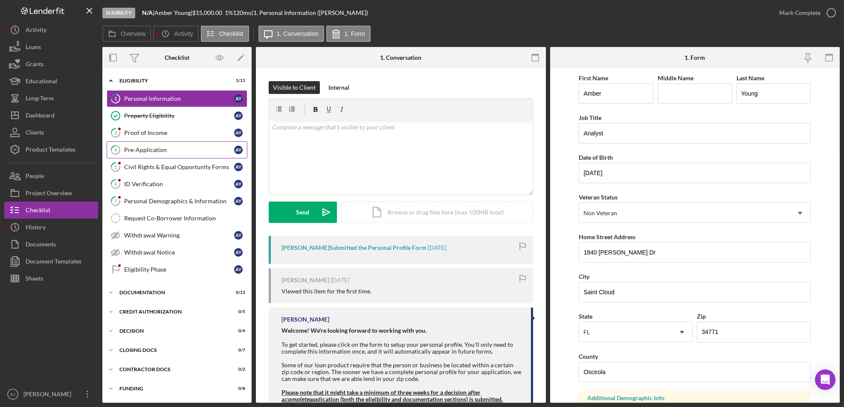
click at [185, 151] on div "Pre-Application" at bounding box center [179, 149] width 110 height 7
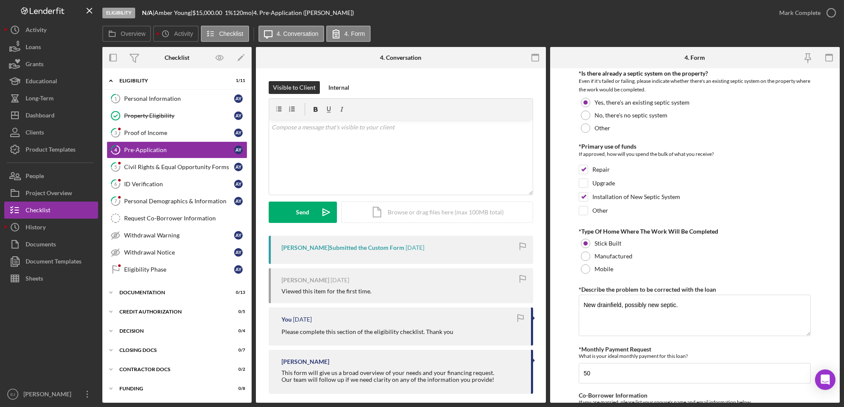
scroll to position [386, 0]
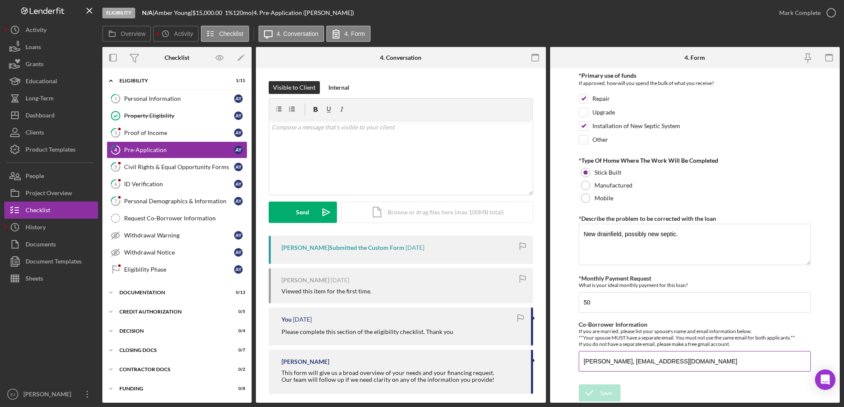
drag, startPoint x: 581, startPoint y: 360, endPoint x: 742, endPoint y: 364, distance: 161.3
click at [742, 364] on input "[PERSON_NAME], [EMAIL_ADDRESS][DOMAIN_NAME]" at bounding box center [695, 361] width 232 height 20
click at [65, 171] on button "People" at bounding box center [51, 175] width 94 height 17
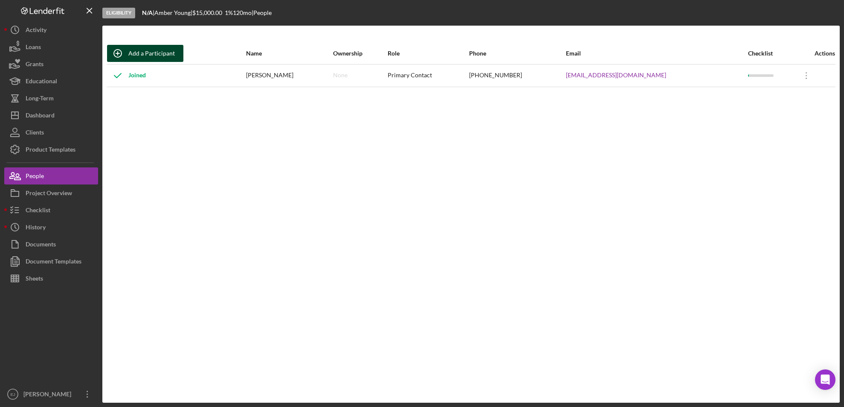
click at [169, 49] on div "Add a Participant" at bounding box center [151, 53] width 47 height 17
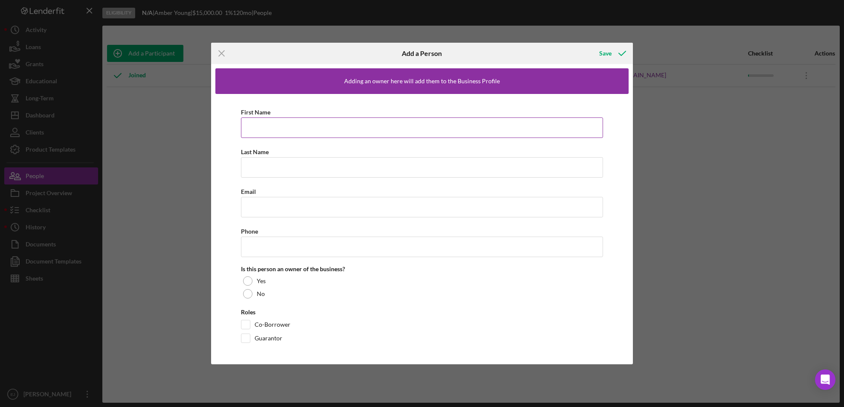
click at [253, 124] on input "First Name" at bounding box center [422, 127] width 363 height 20
paste input "[PERSON_NAME], [EMAIL_ADDRESS][DOMAIN_NAME]"
type input "[PERSON_NAME], [EMAIL_ADDRESS][DOMAIN_NAME]"
click at [310, 166] on input "Last Name" at bounding box center [422, 167] width 363 height 20
type input "Young"
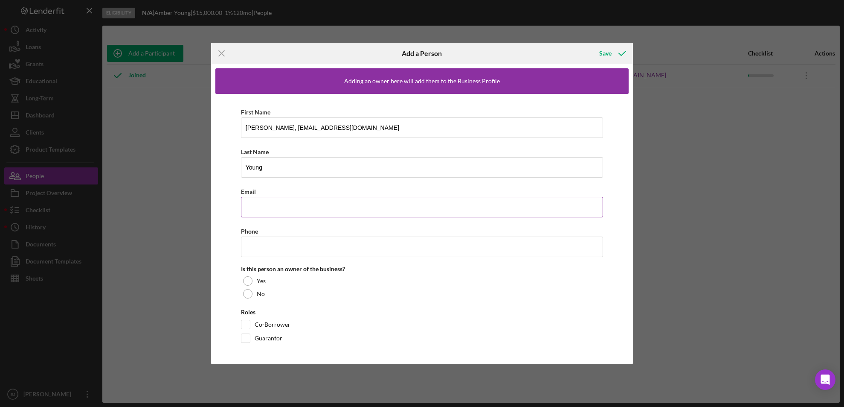
click at [260, 210] on input "Email" at bounding box center [422, 207] width 363 height 20
paste input "[PERSON_NAME], [EMAIL_ADDRESS][DOMAIN_NAME]"
click at [288, 206] on input "[PERSON_NAME], [EMAIL_ADDRESS][DOMAIN_NAME]" at bounding box center [422, 207] width 363 height 20
type input "[EMAIL_ADDRESS][DOMAIN_NAME]"
click at [268, 126] on input "[PERSON_NAME], [EMAIL_ADDRESS][DOMAIN_NAME]" at bounding box center [422, 127] width 363 height 20
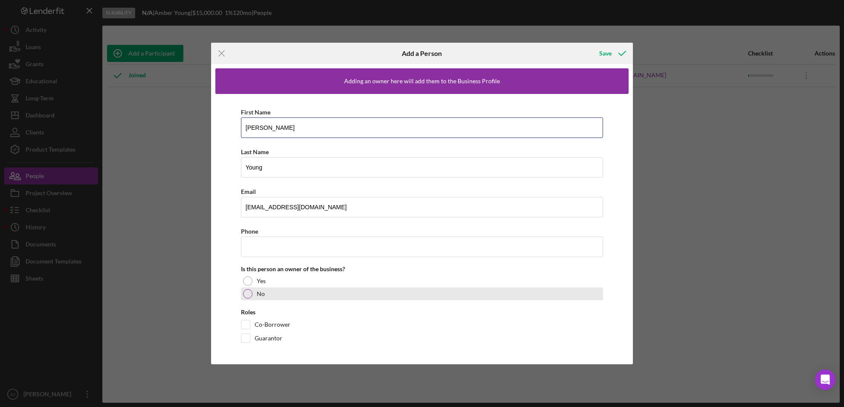
type input "[PERSON_NAME]"
click at [247, 294] on div at bounding box center [247, 293] width 9 height 9
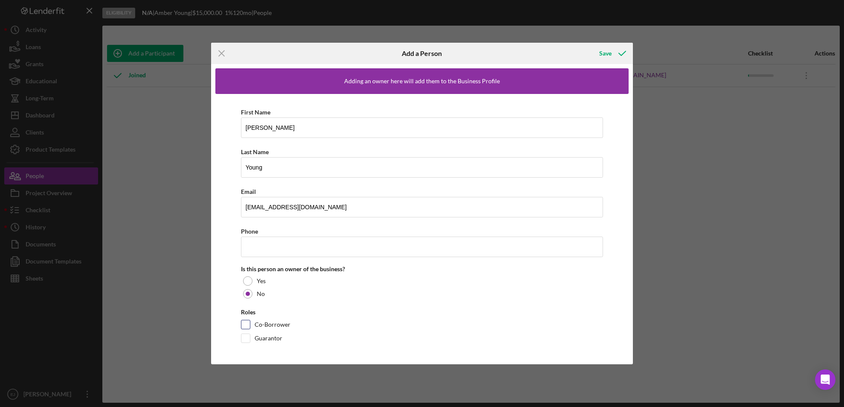
click at [244, 322] on input "Co-Borrower" at bounding box center [245, 324] width 9 height 9
checkbox input "true"
click at [616, 49] on icon "button" at bounding box center [622, 53] width 21 height 21
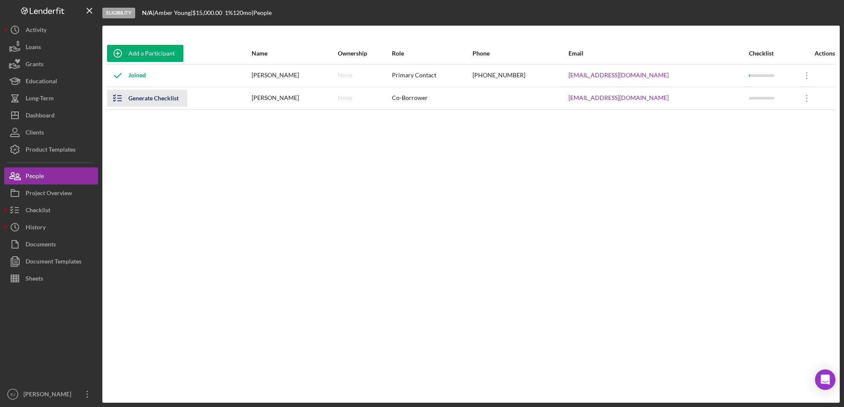
click at [116, 96] on icon "button" at bounding box center [117, 97] width 21 height 21
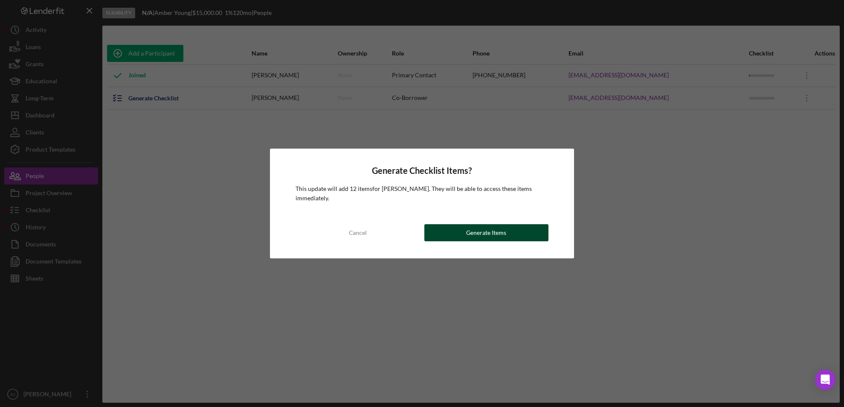
click at [524, 229] on button "Generate Items" at bounding box center [486, 232] width 125 height 17
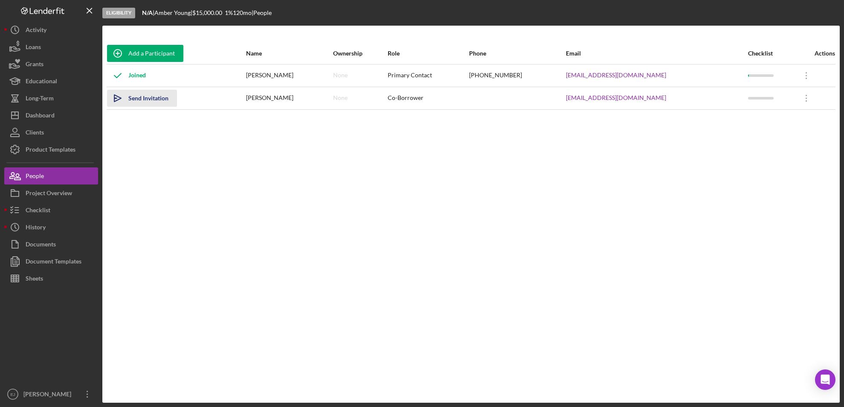
click at [120, 97] on icon "Icon/icon-invite-send" at bounding box center [117, 97] width 21 height 21
click at [61, 208] on button "Checklist" at bounding box center [51, 209] width 94 height 17
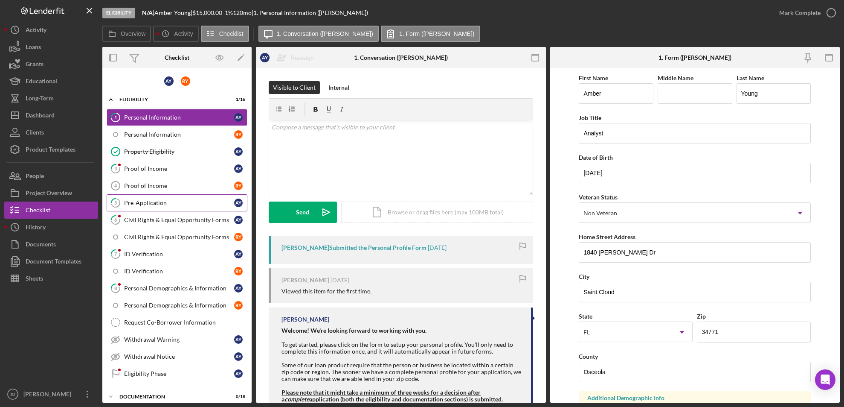
click at [157, 203] on div "Pre-Application" at bounding box center [179, 202] width 110 height 7
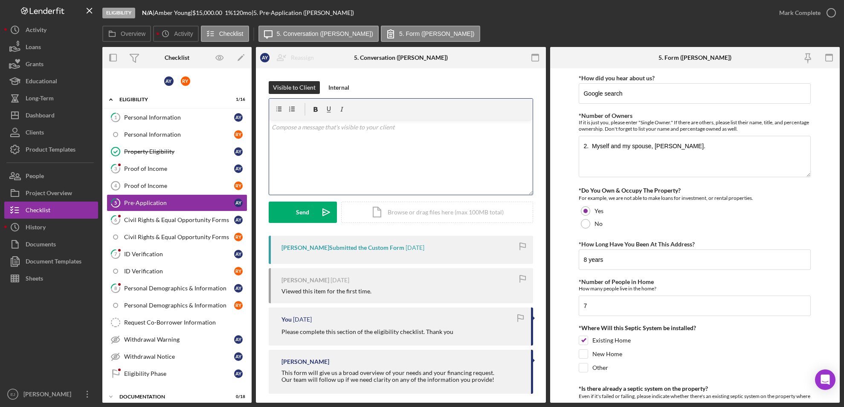
click at [320, 131] on p at bounding box center [401, 126] width 259 height 9
click at [345, 147] on p "At this time, I am opening up the Documentation section for you to upload all d…" at bounding box center [401, 136] width 259 height 29
click at [367, 139] on div "v Color teal Color pink Remove color Add row above Add row below Add column bef…" at bounding box center [401, 157] width 264 height 75
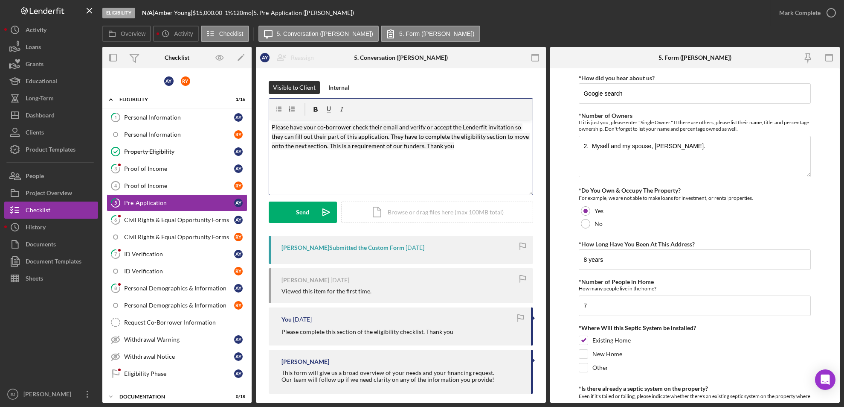
click at [272, 124] on mark "Please have your co-borrower check their email and verify or accept the Lenderf…" at bounding box center [401, 136] width 259 height 26
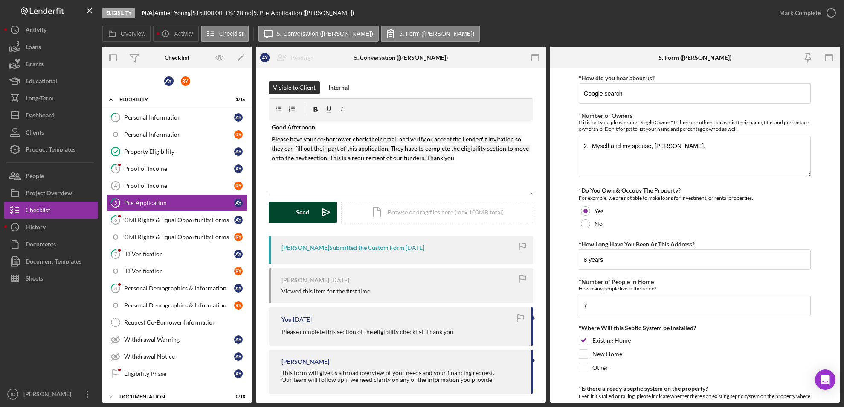
click at [316, 209] on icon "Icon/icon-invite-send" at bounding box center [326, 211] width 21 height 21
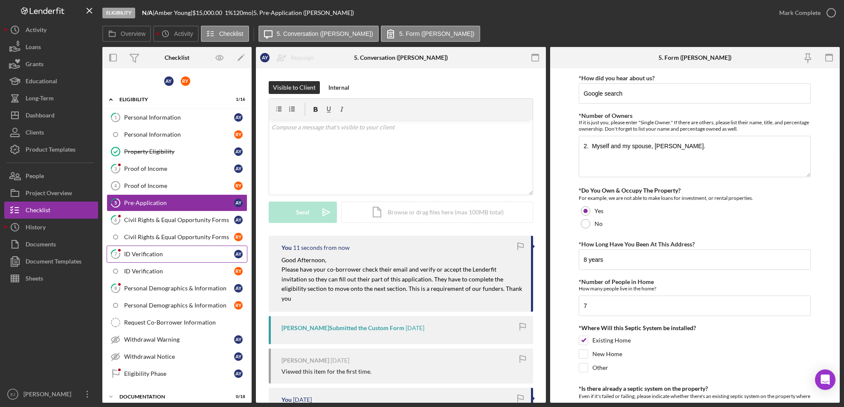
click at [189, 253] on div "ID Verification" at bounding box center [179, 253] width 110 height 7
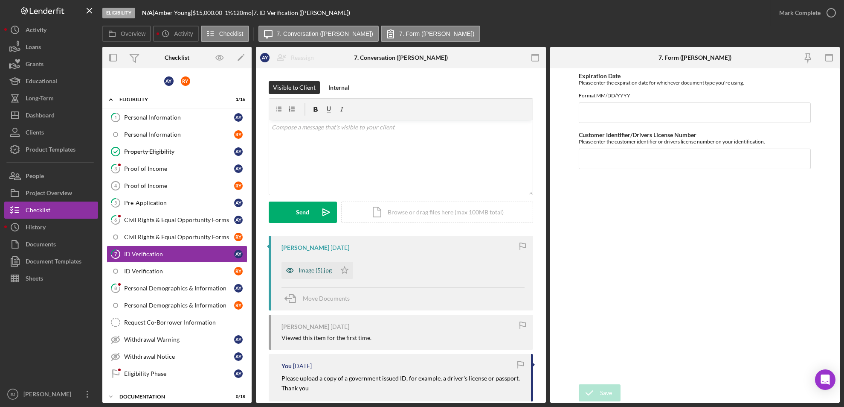
click at [327, 272] on div "Image (5).jpg" at bounding box center [315, 270] width 33 height 7
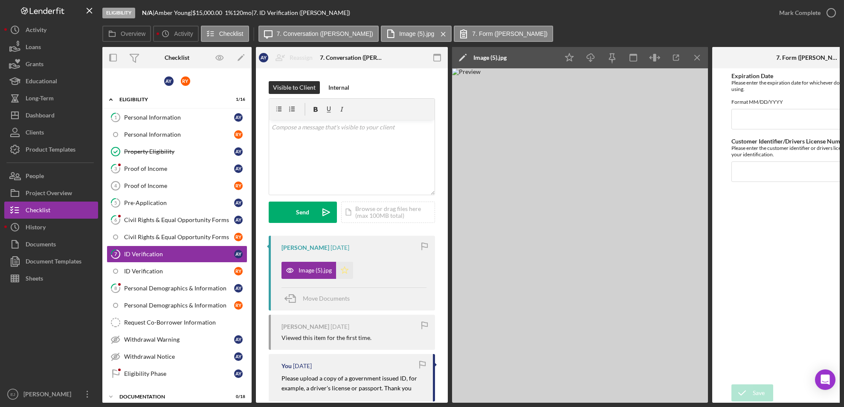
click at [344, 268] on icon "Icon/Star" at bounding box center [344, 270] width 17 height 17
click at [693, 49] on icon "Icon/Menu Close" at bounding box center [697, 57] width 19 height 19
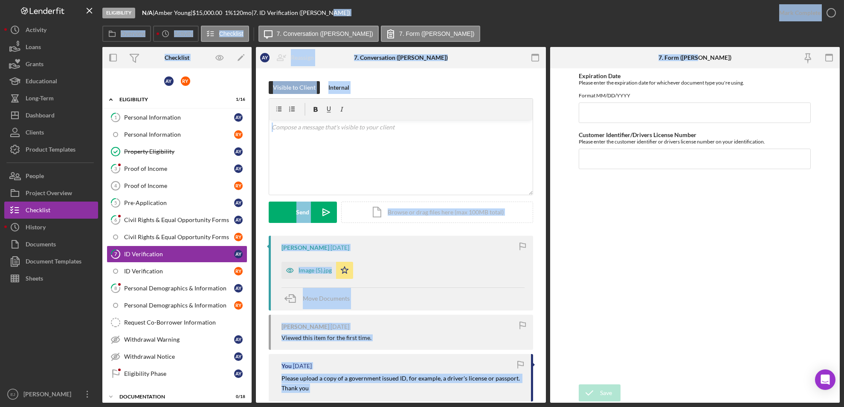
drag, startPoint x: 693, startPoint y: 49, endPoint x: 707, endPoint y: 21, distance: 31.3
click at [707, 21] on div "Eligibility N/A | Amber Young | $15,000.00 1 % 120 mo | 7. ID Verification (Amb…" at bounding box center [471, 201] width 738 height 402
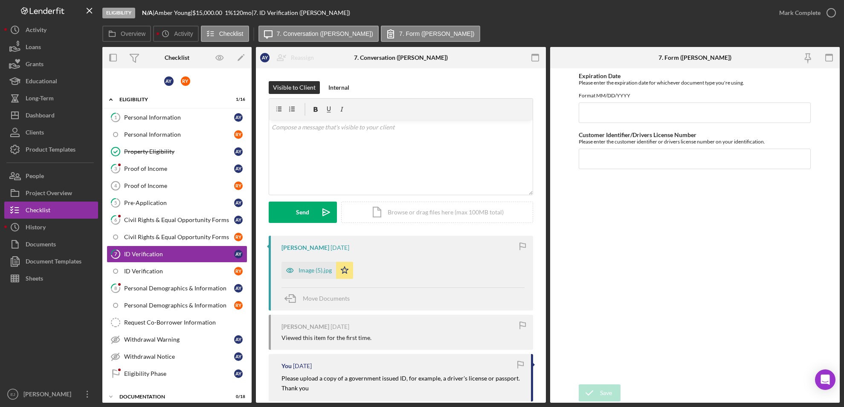
click at [813, 230] on form "Expiration Date Please enter the expiration date for whichever document type yo…" at bounding box center [695, 235] width 290 height 334
click at [836, 15] on icon "button" at bounding box center [831, 12] width 21 height 21
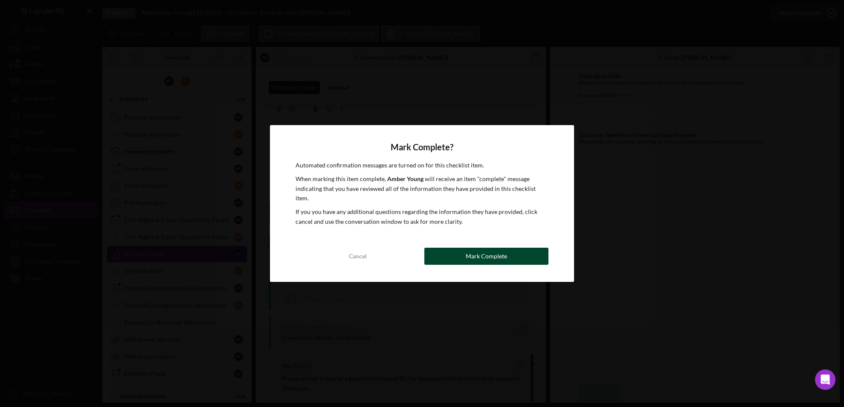
click at [510, 255] on button "Mark Complete" at bounding box center [486, 255] width 125 height 17
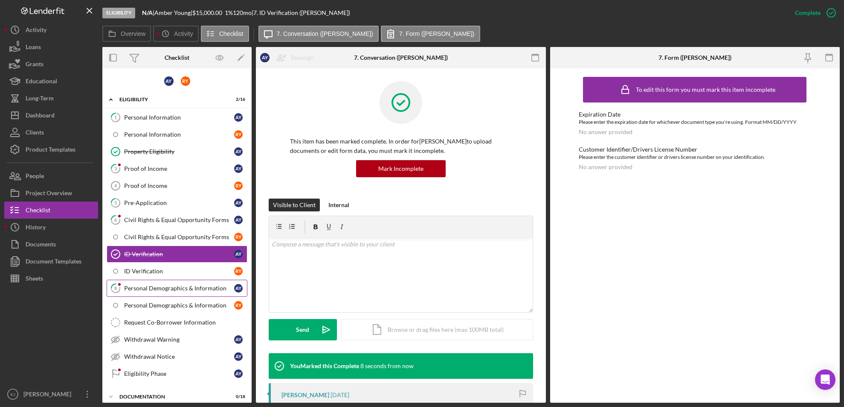
click at [214, 290] on div "Personal Demographics & Information" at bounding box center [179, 288] width 110 height 7
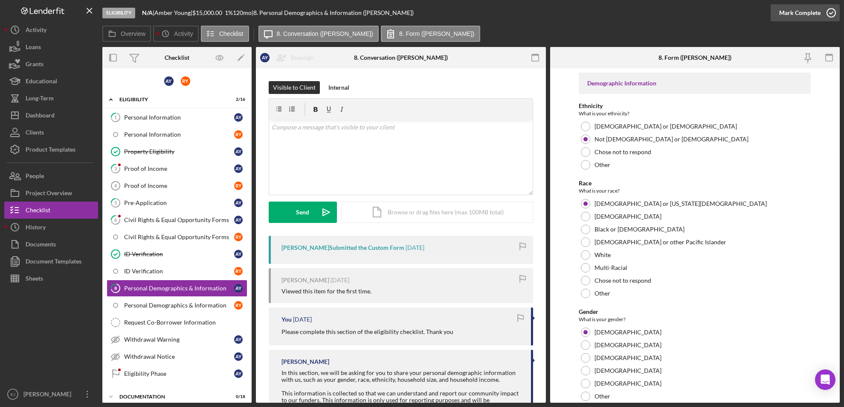
click at [831, 15] on icon "button" at bounding box center [831, 12] width 21 height 21
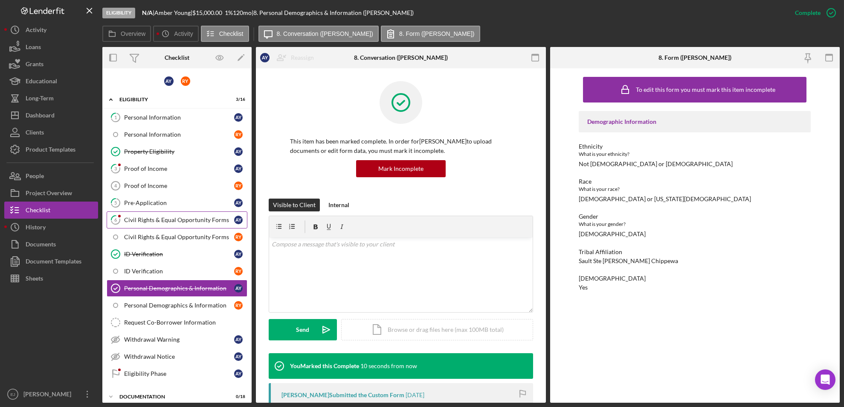
click at [142, 216] on div "Civil Rights & Equal Opportunity Forms" at bounding box center [179, 219] width 110 height 7
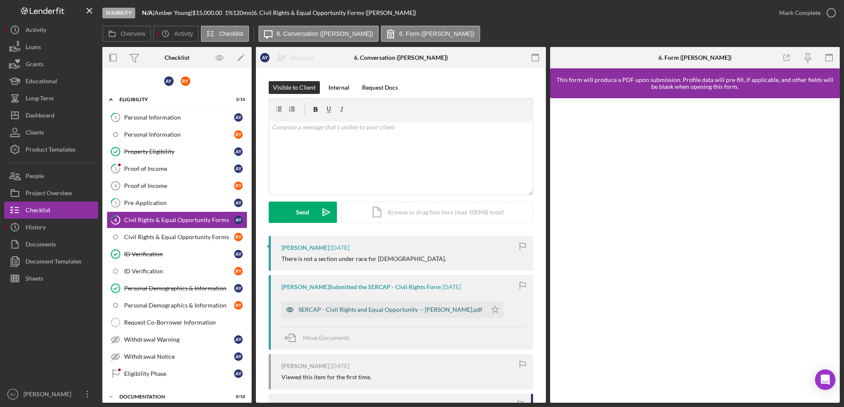
click at [390, 304] on div "SERCAP - Civil Rights and Equal Opportunity -- [PERSON_NAME].pdf" at bounding box center [384, 309] width 205 height 17
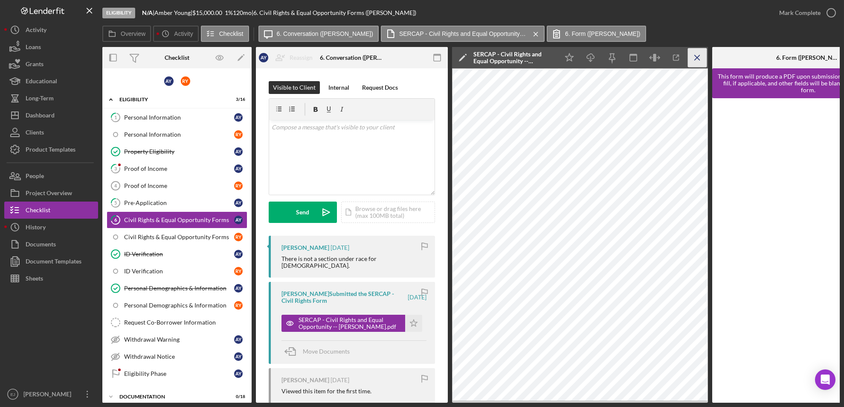
click at [702, 56] on icon "Icon/Menu Close" at bounding box center [697, 57] width 19 height 19
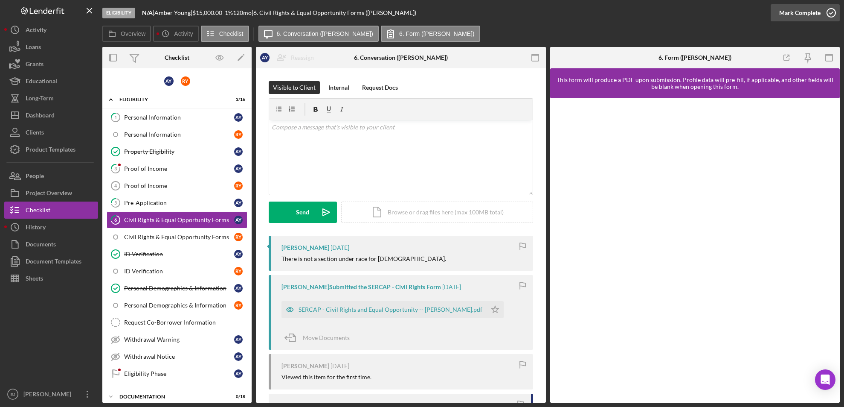
click at [833, 12] on icon "button" at bounding box center [831, 12] width 21 height 21
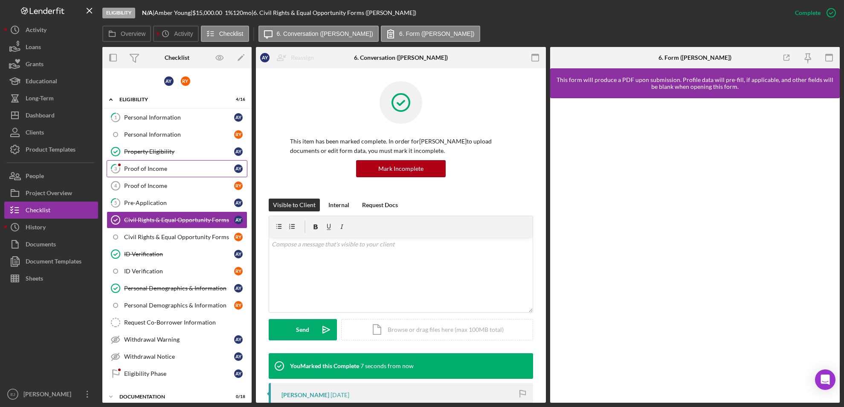
click at [157, 167] on div "Proof of Income" at bounding box center [179, 168] width 110 height 7
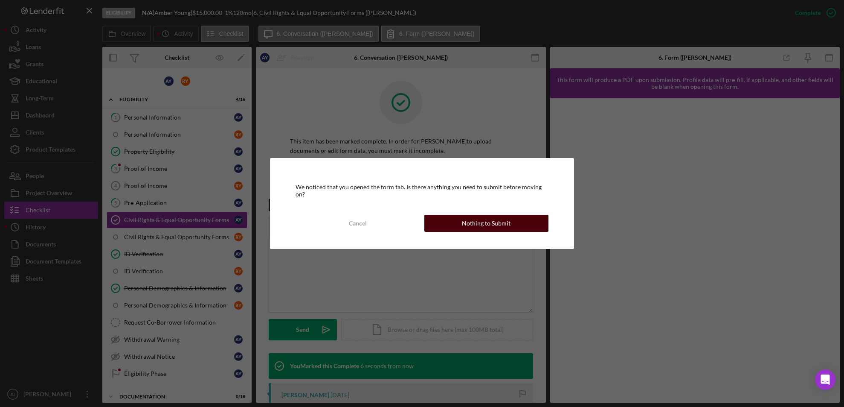
click at [476, 225] on div "Nothing to Submit" at bounding box center [486, 223] width 49 height 17
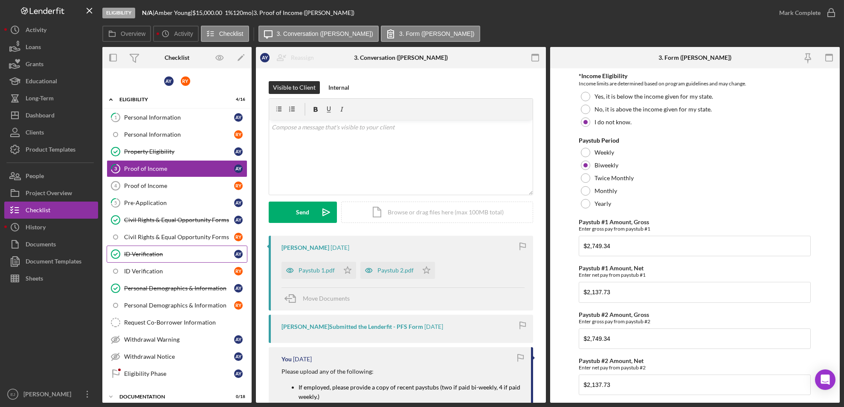
click at [144, 250] on div "ID Verification" at bounding box center [179, 253] width 110 height 7
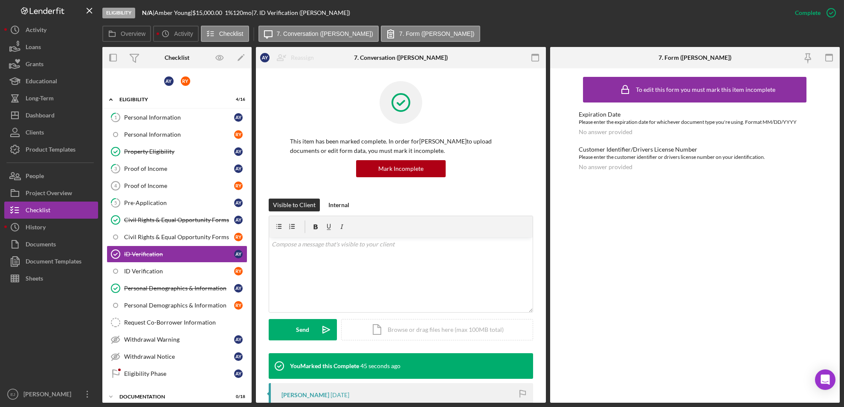
click at [546, 352] on div "Overview Internal Workflow Stage Eligibility Icon/Dropdown Arrow Archive (can u…" at bounding box center [471, 224] width 738 height 355
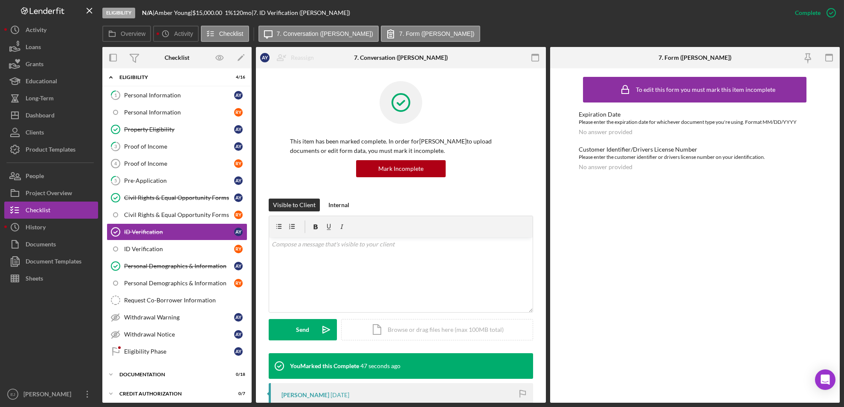
scroll to position [45, 0]
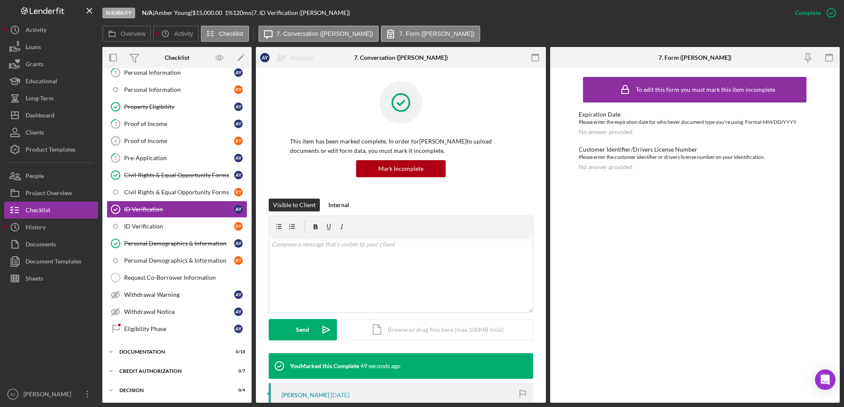
click at [543, 348] on div "This item has been marked complete. In order for Amber Young to upload document…" at bounding box center [401, 358] width 290 height 580
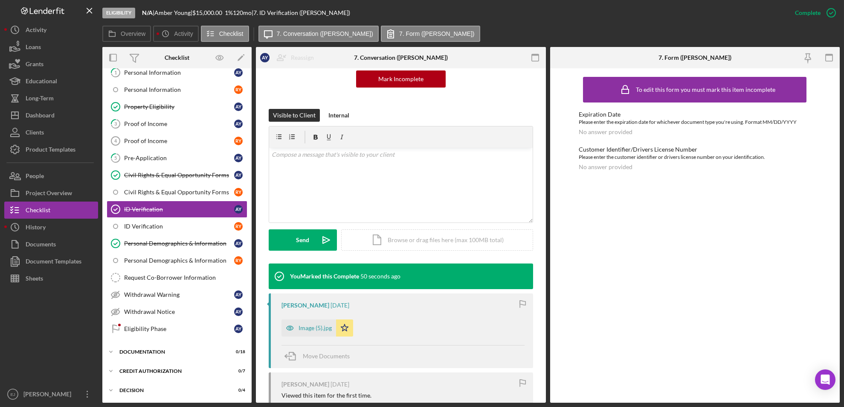
scroll to position [90, 0]
click at [317, 325] on div "Image (5).jpg" at bounding box center [315, 327] width 33 height 7
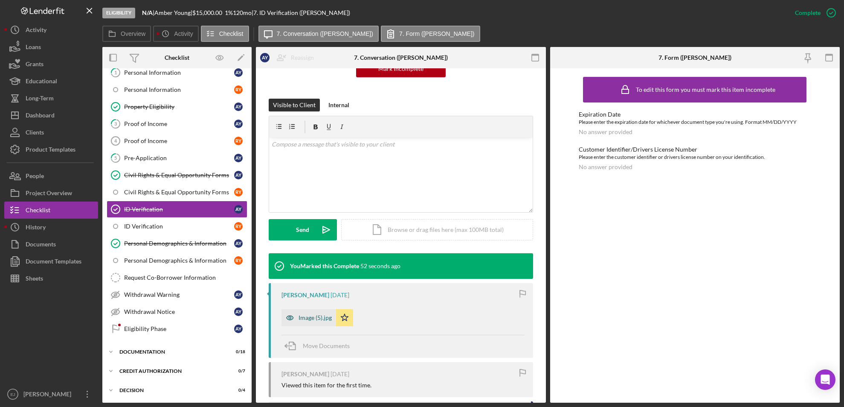
click at [317, 321] on div "Image (5).jpg" at bounding box center [315, 317] width 33 height 7
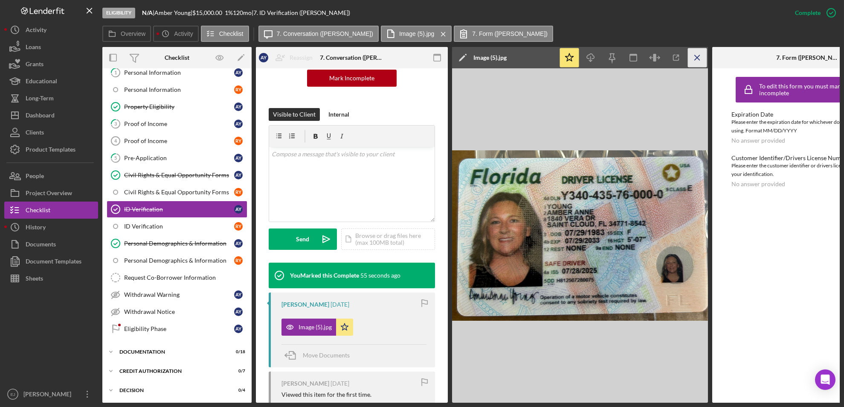
click at [701, 51] on icon "Icon/Menu Close" at bounding box center [697, 57] width 19 height 19
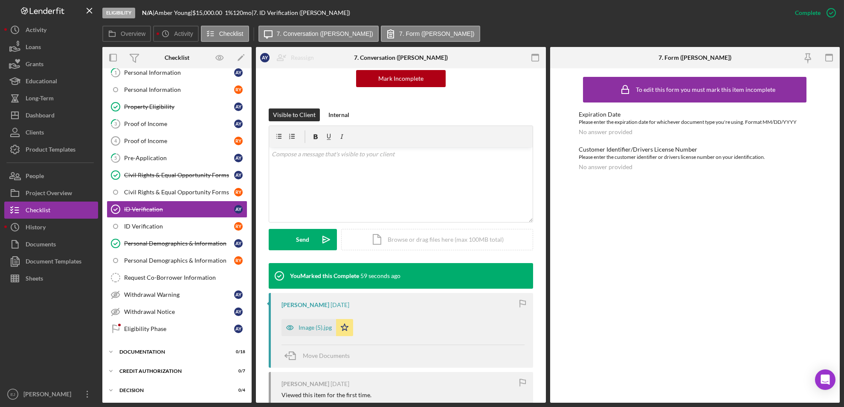
scroll to position [0, 0]
